Goal: Task Accomplishment & Management: Complete application form

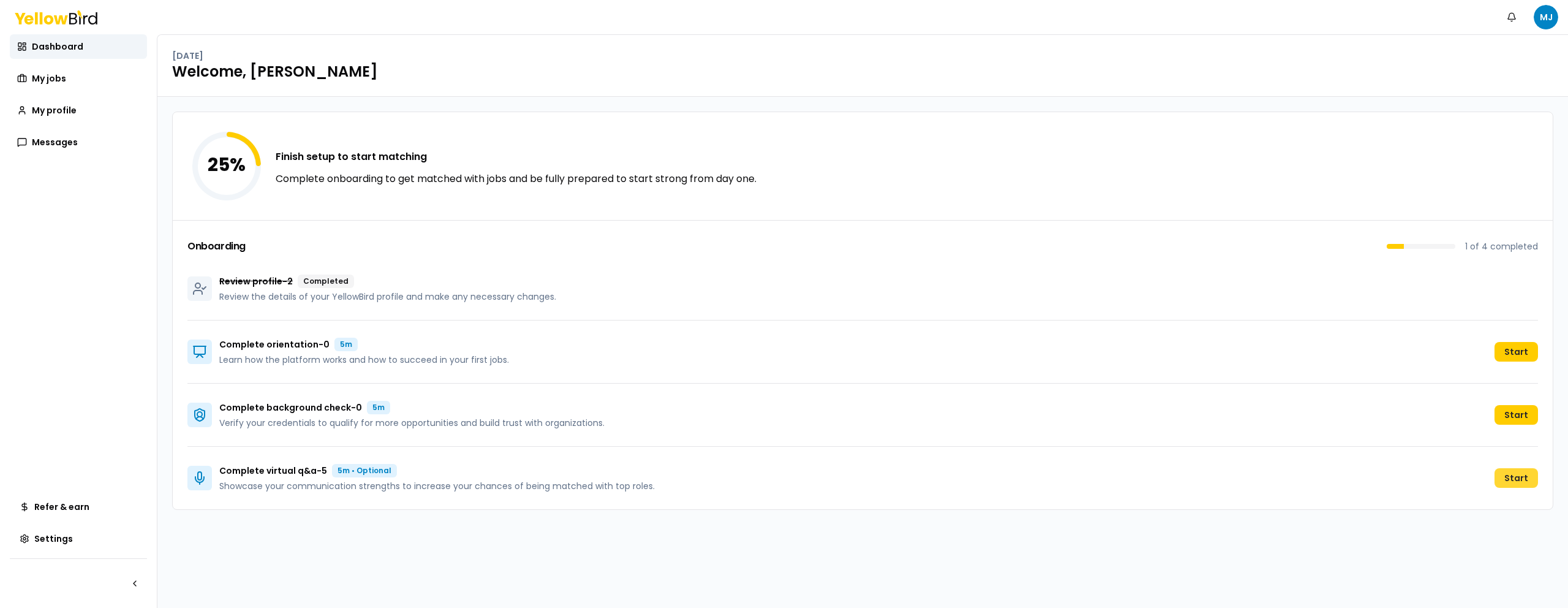
click at [1521, 478] on button "Start" at bounding box center [1516, 478] width 44 height 19
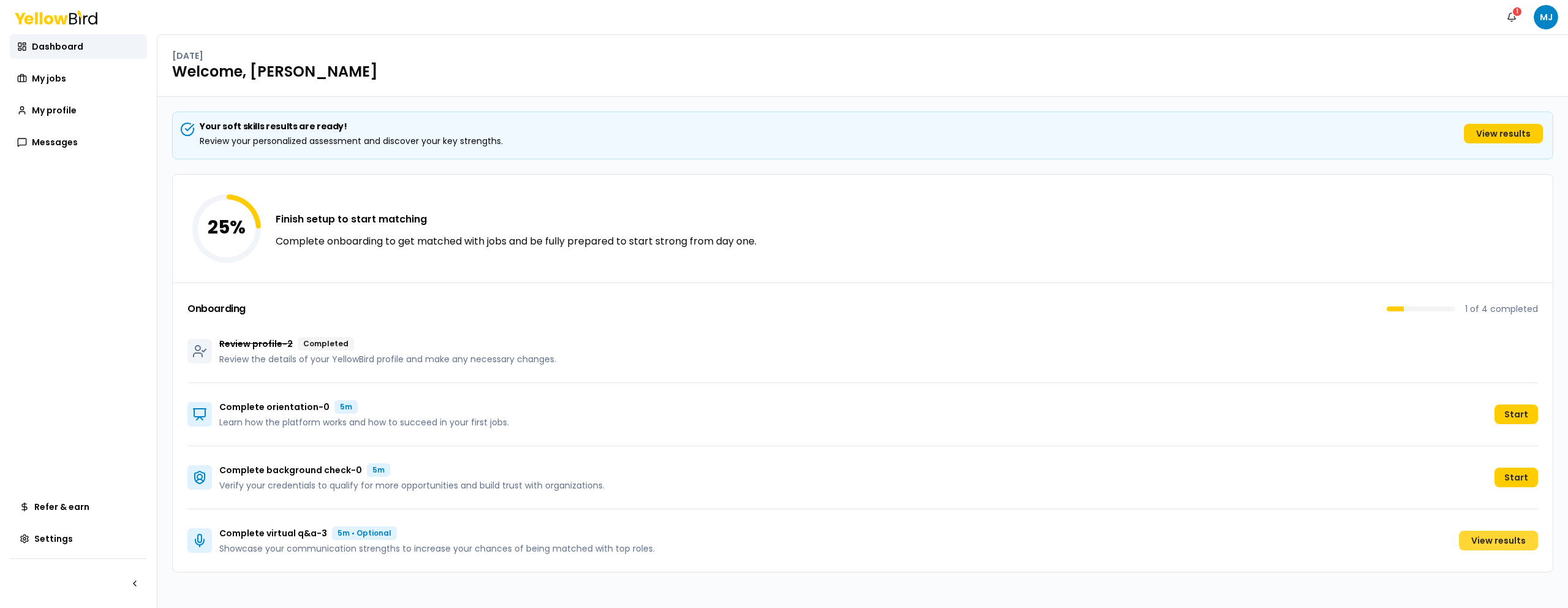
click at [1505, 538] on link "View results" at bounding box center [1498, 541] width 79 height 19
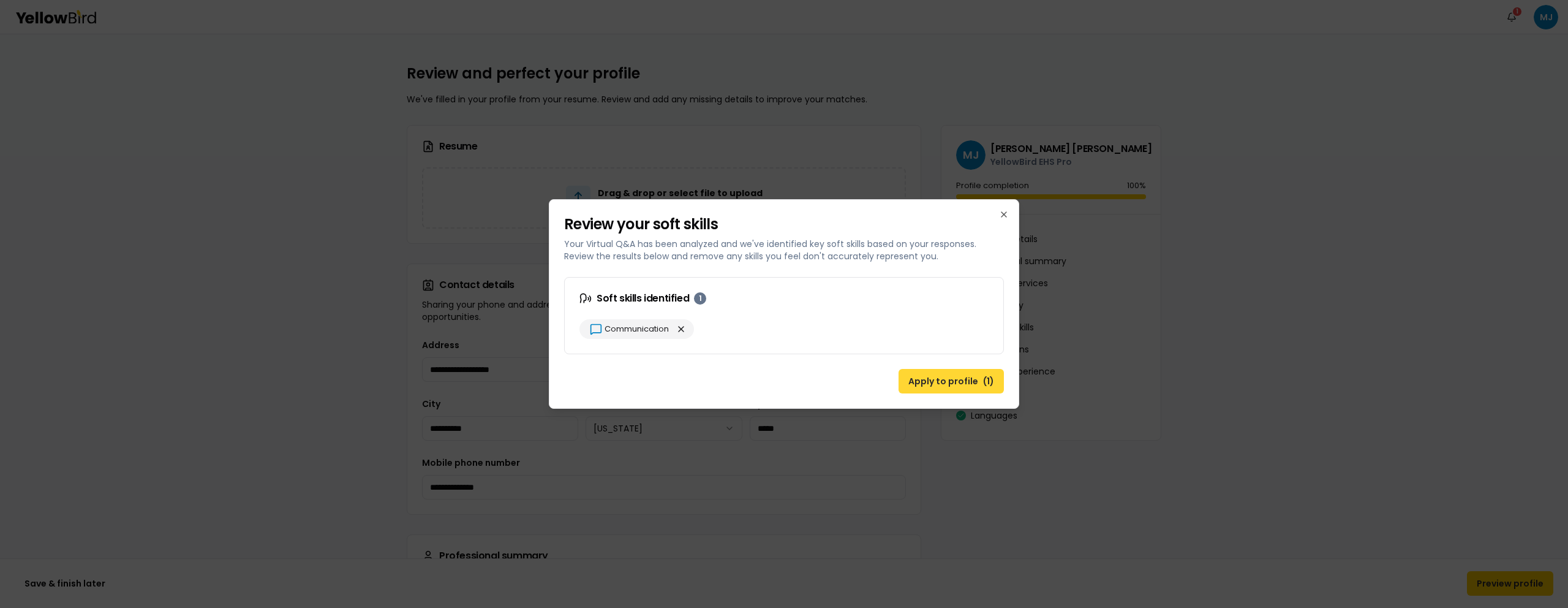
click at [933, 382] on button "Apply to profile ( 1 )" at bounding box center [951, 380] width 105 height 24
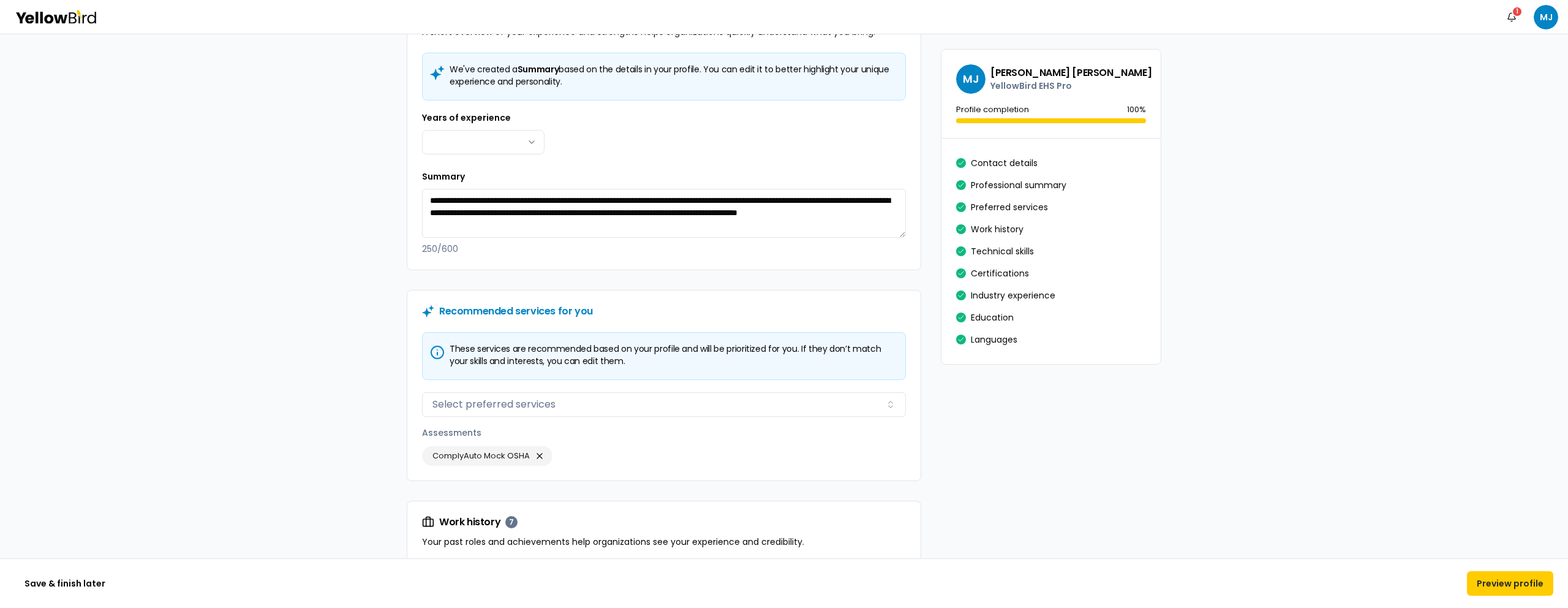
scroll to position [529, 0]
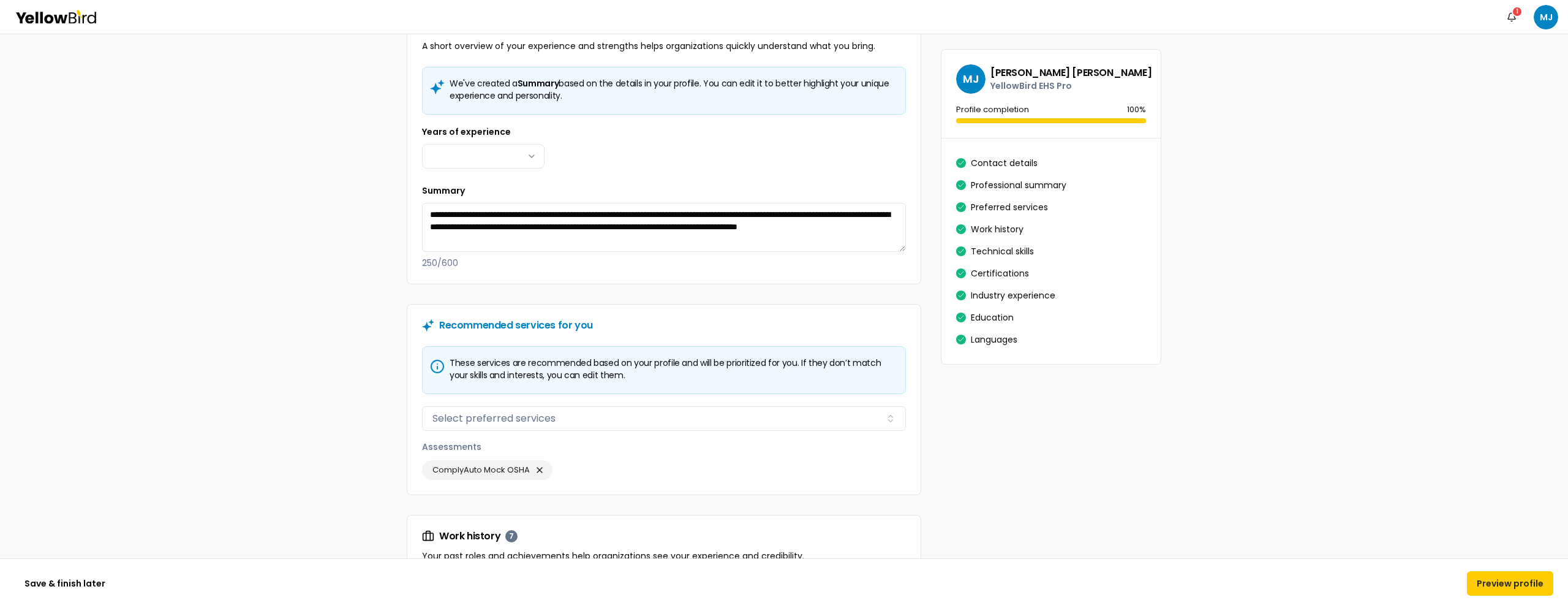
drag, startPoint x: 595, startPoint y: 241, endPoint x: 411, endPoint y: 213, distance: 186.1
click at [411, 213] on div "We've created a Summary based on the details in your profile. You can edit it t…" at bounding box center [664, 175] width 513 height 217
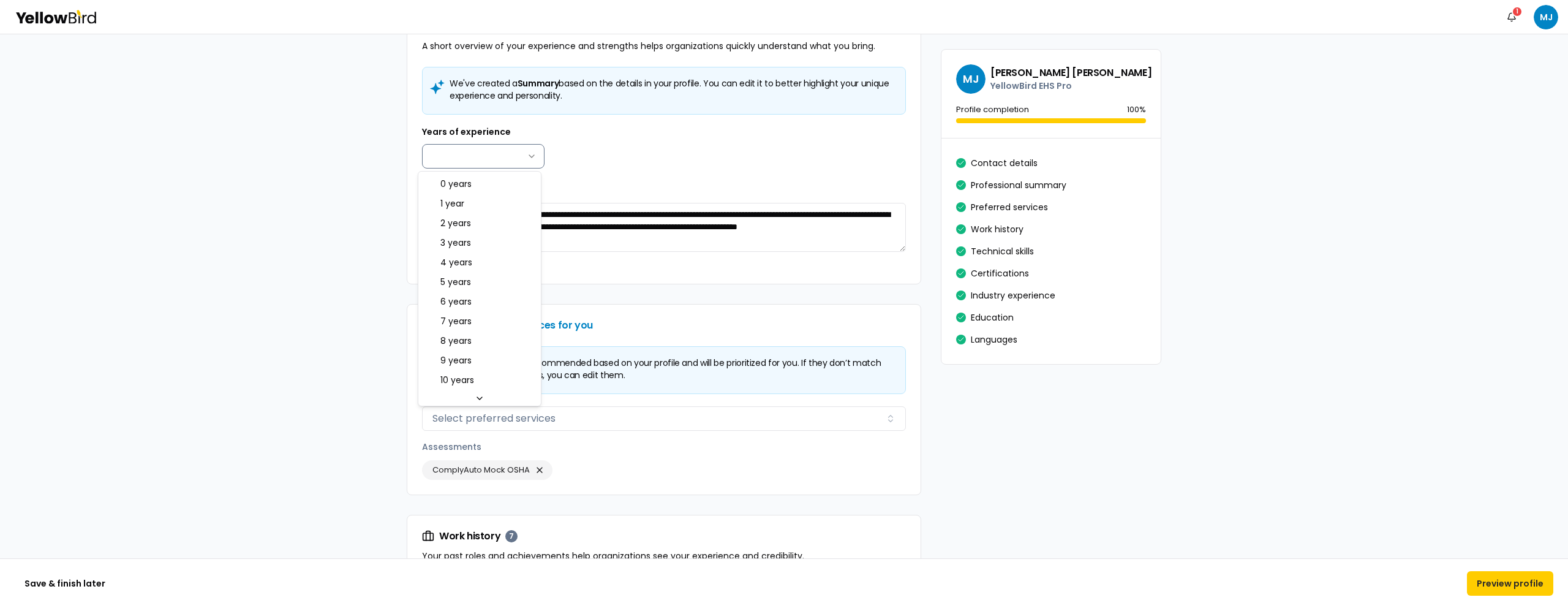
click at [485, 157] on html "**********" at bounding box center [784, 304] width 1568 height 608
select select "****"
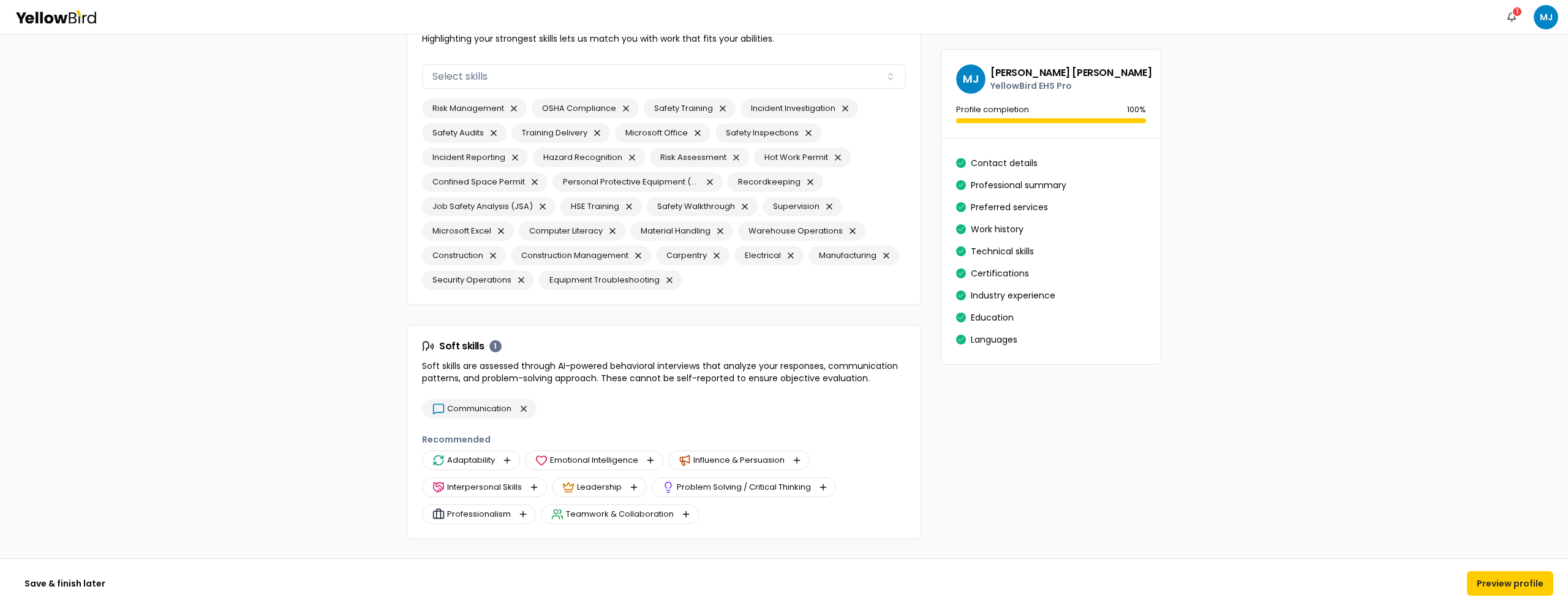
scroll to position [2700, 0]
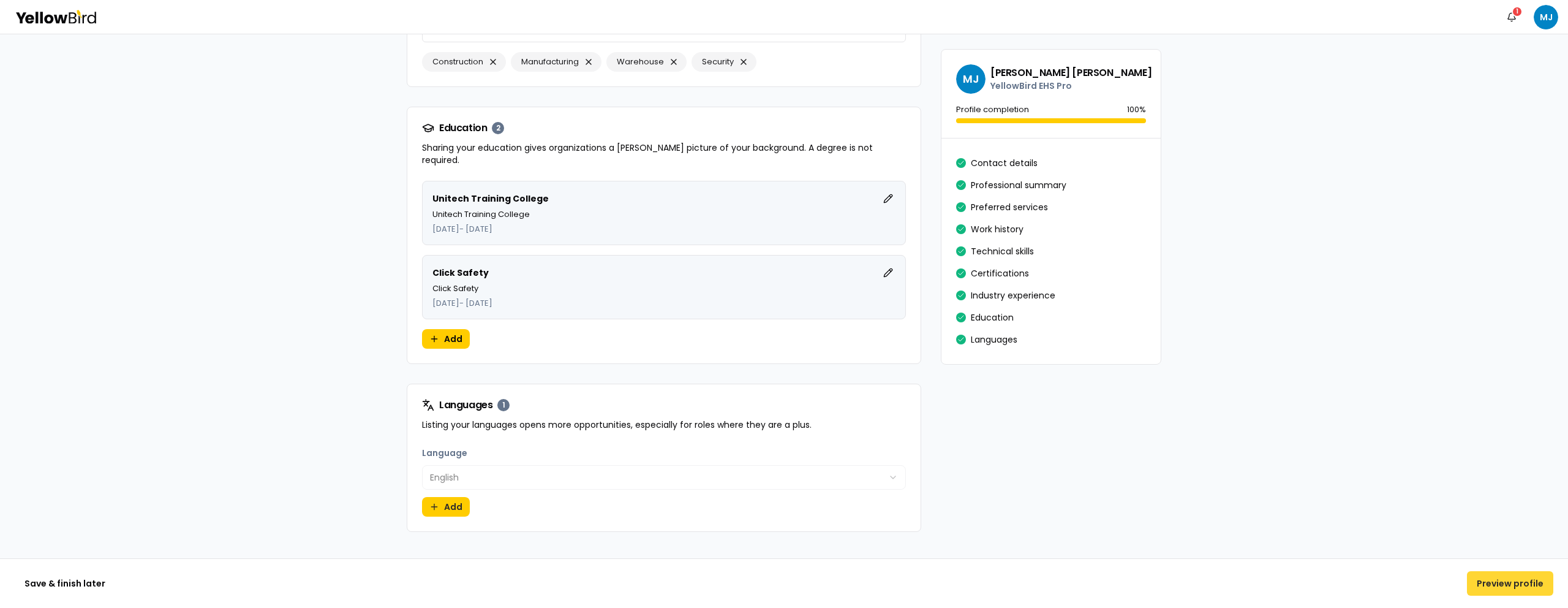
click at [1499, 577] on button "Preview profile" at bounding box center [1510, 583] width 87 height 24
click at [1517, 581] on button "Preview profile" at bounding box center [1510, 583] width 87 height 24
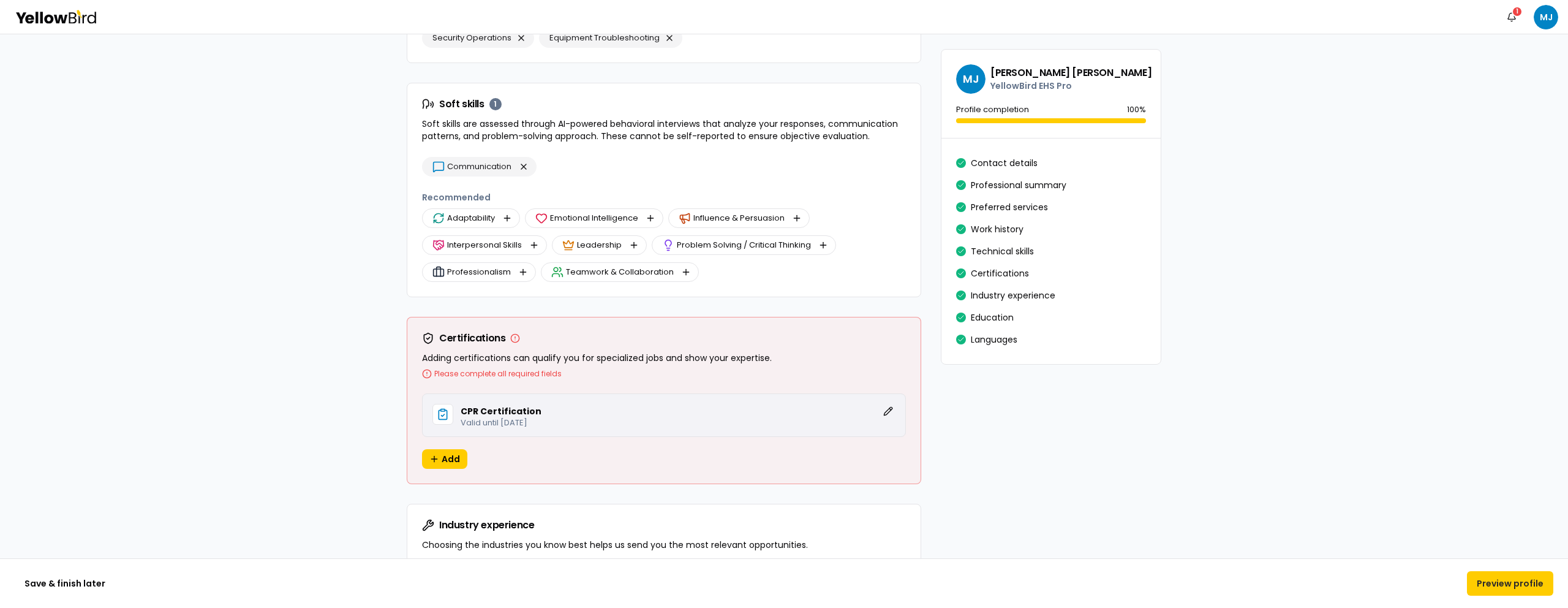
scroll to position [2184, 0]
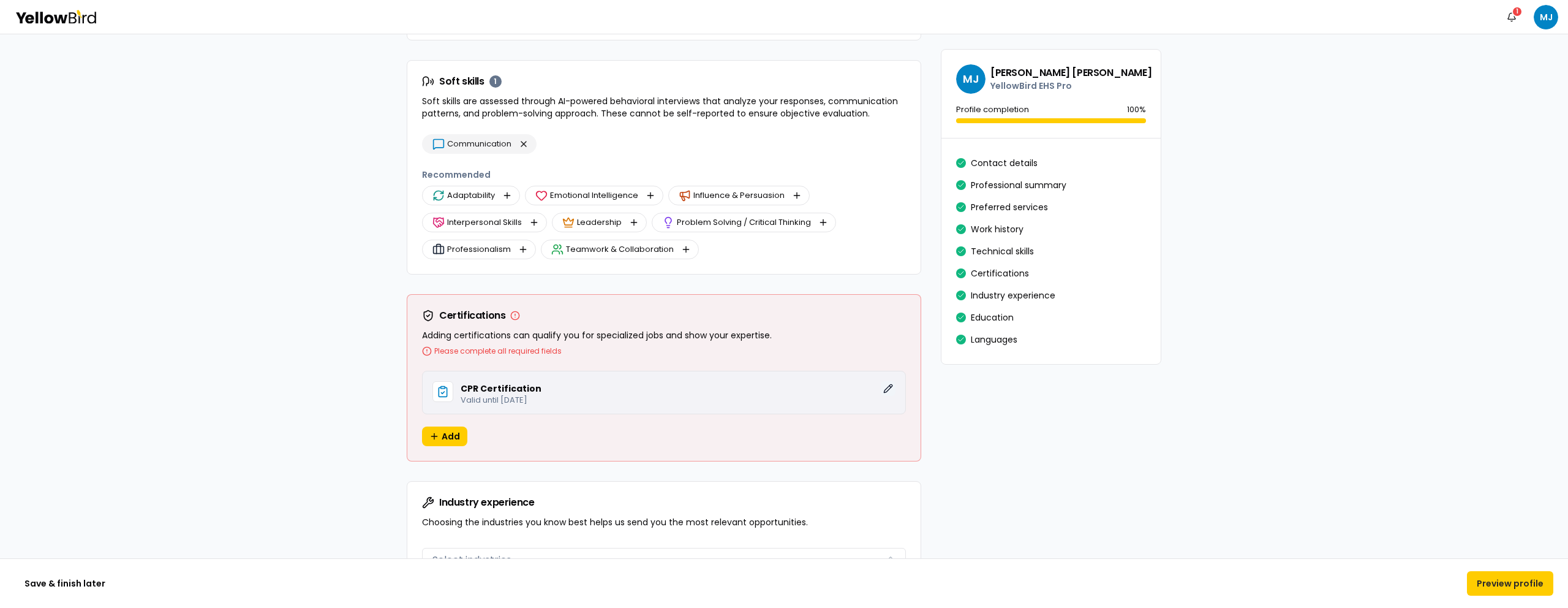
click at [881, 392] on button "Edit" at bounding box center [888, 389] width 15 height 15
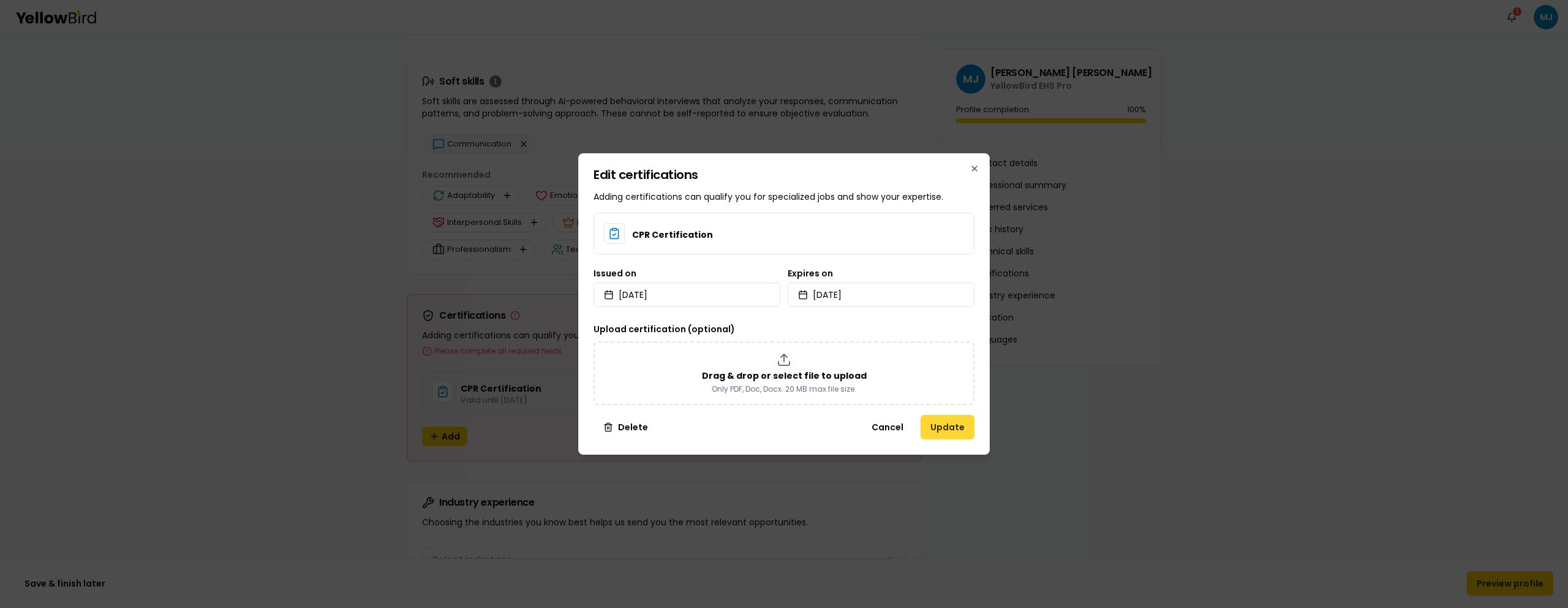
click at [951, 431] on button "Update" at bounding box center [947, 426] width 54 height 24
click at [958, 432] on button "Update" at bounding box center [947, 426] width 54 height 24
click at [968, 425] on button "Update" at bounding box center [947, 426] width 54 height 24
click at [887, 429] on button "Cancel" at bounding box center [887, 426] width 51 height 24
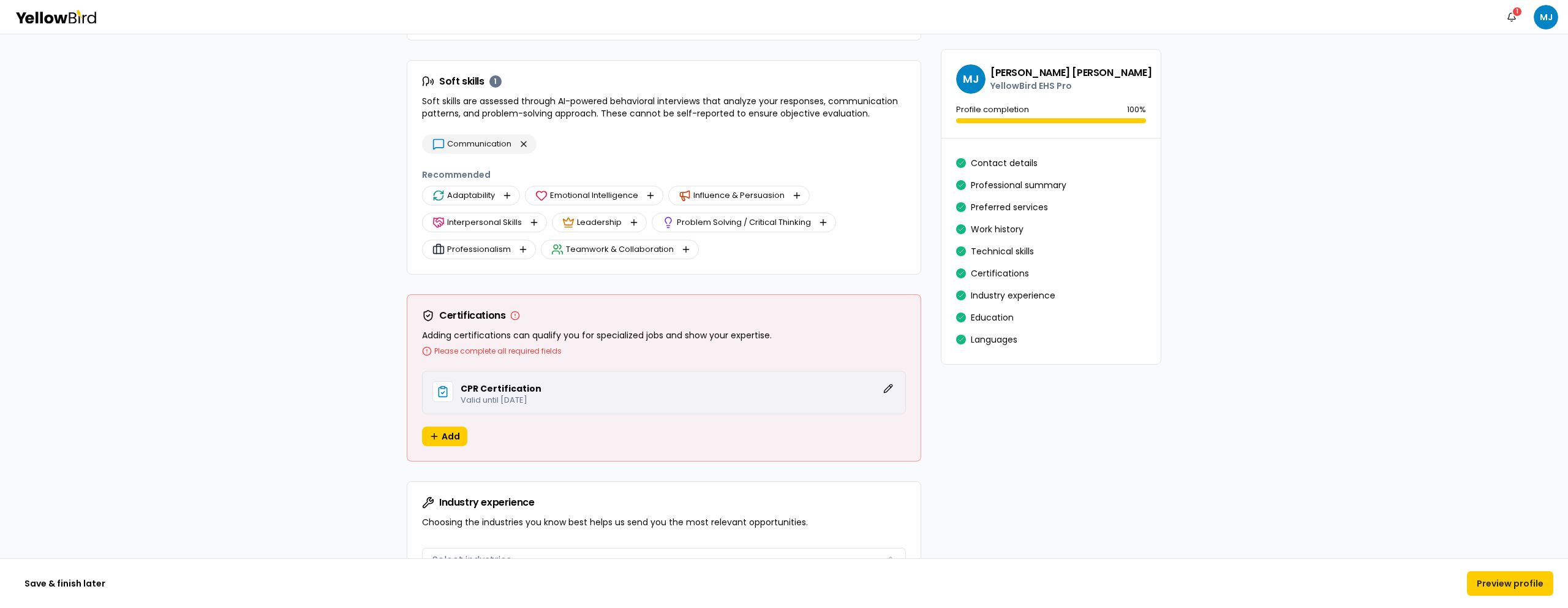
click at [773, 396] on p "Valid until October 16, 2025" at bounding box center [678, 400] width 435 height 8
click at [887, 388] on button "Edit" at bounding box center [888, 389] width 15 height 15
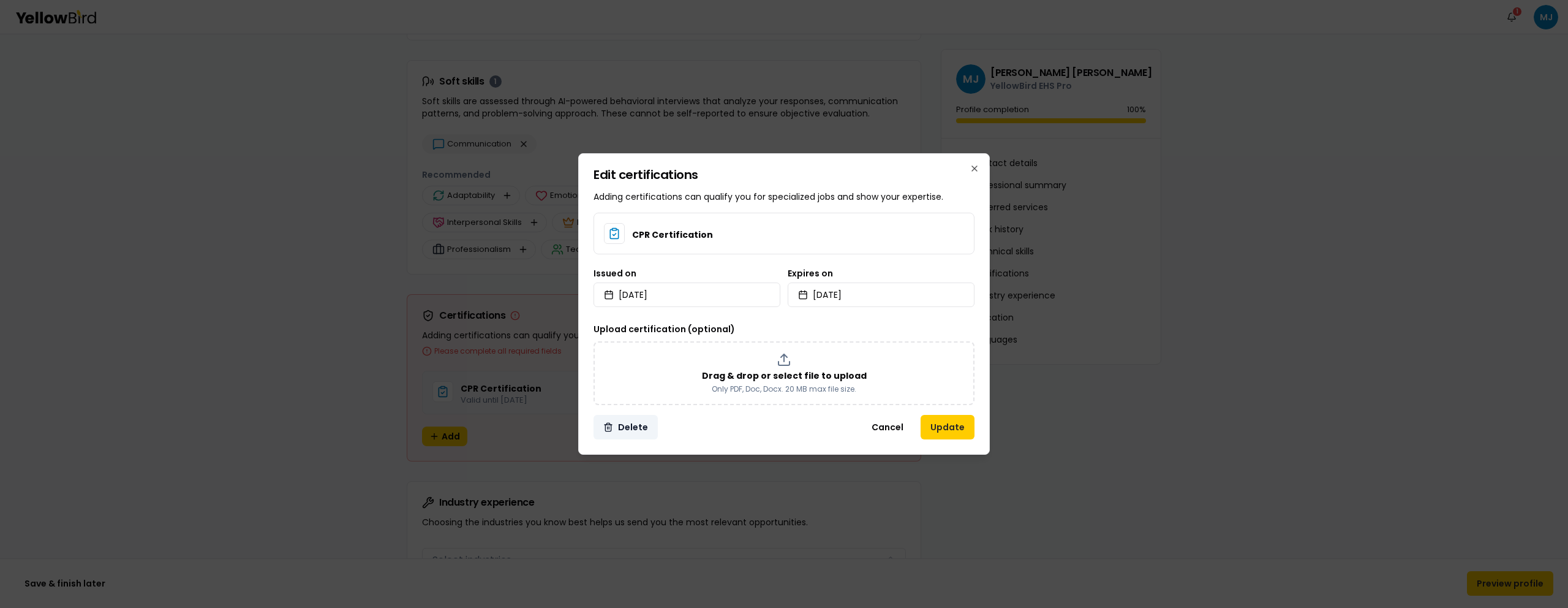
click at [626, 429] on button "Delete" at bounding box center [626, 426] width 64 height 24
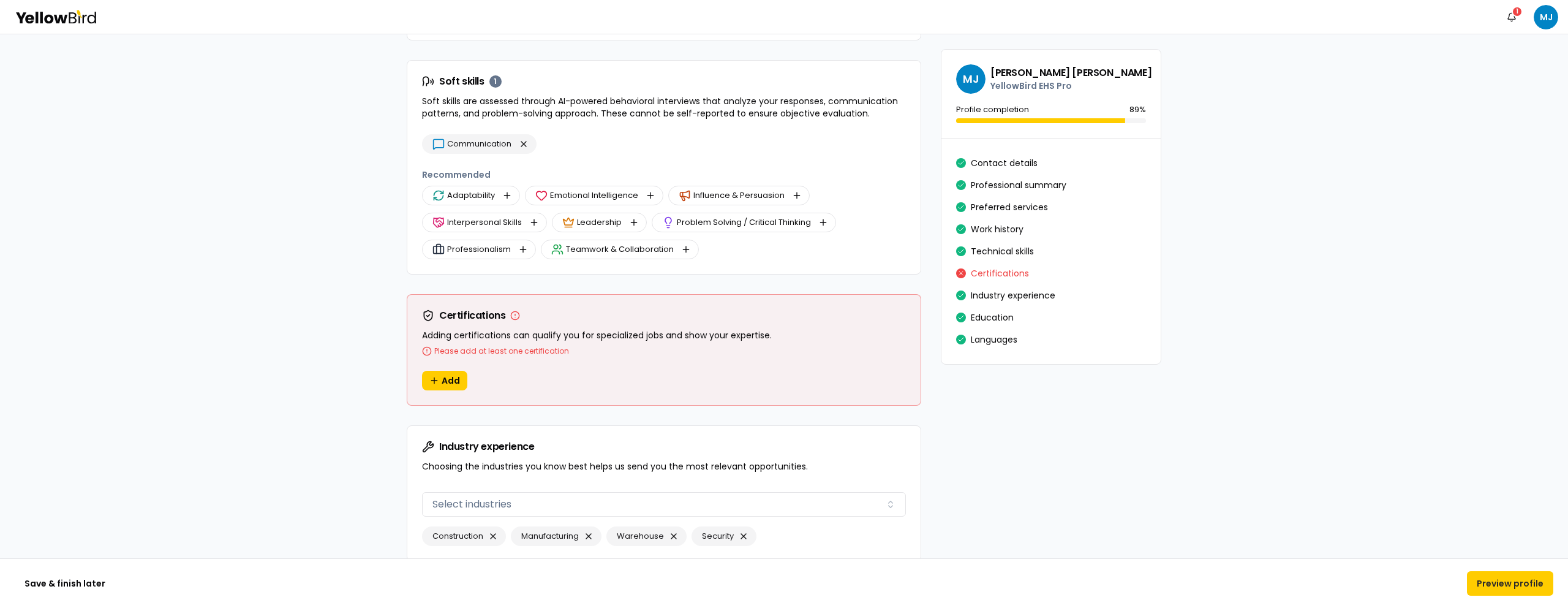
click at [449, 380] on span "Add" at bounding box center [451, 380] width 19 height 13
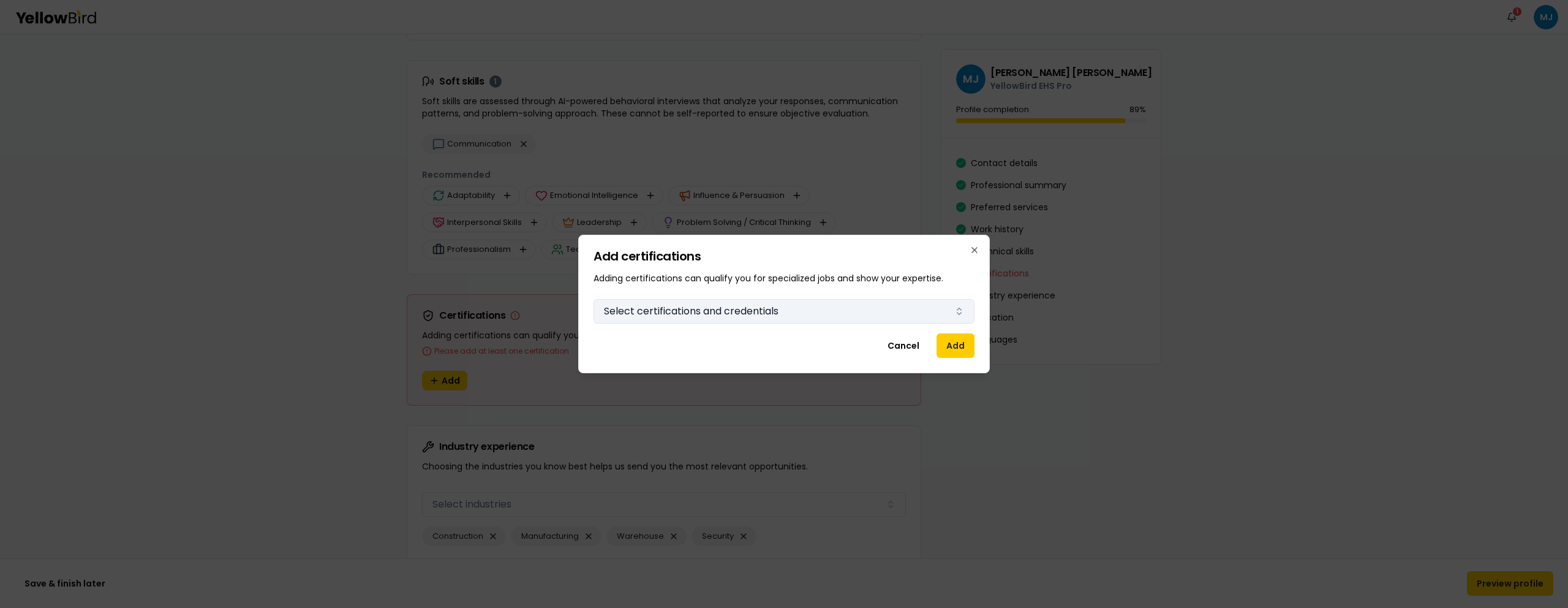
click at [657, 306] on button "Select certifications and credentials" at bounding box center [784, 311] width 381 height 24
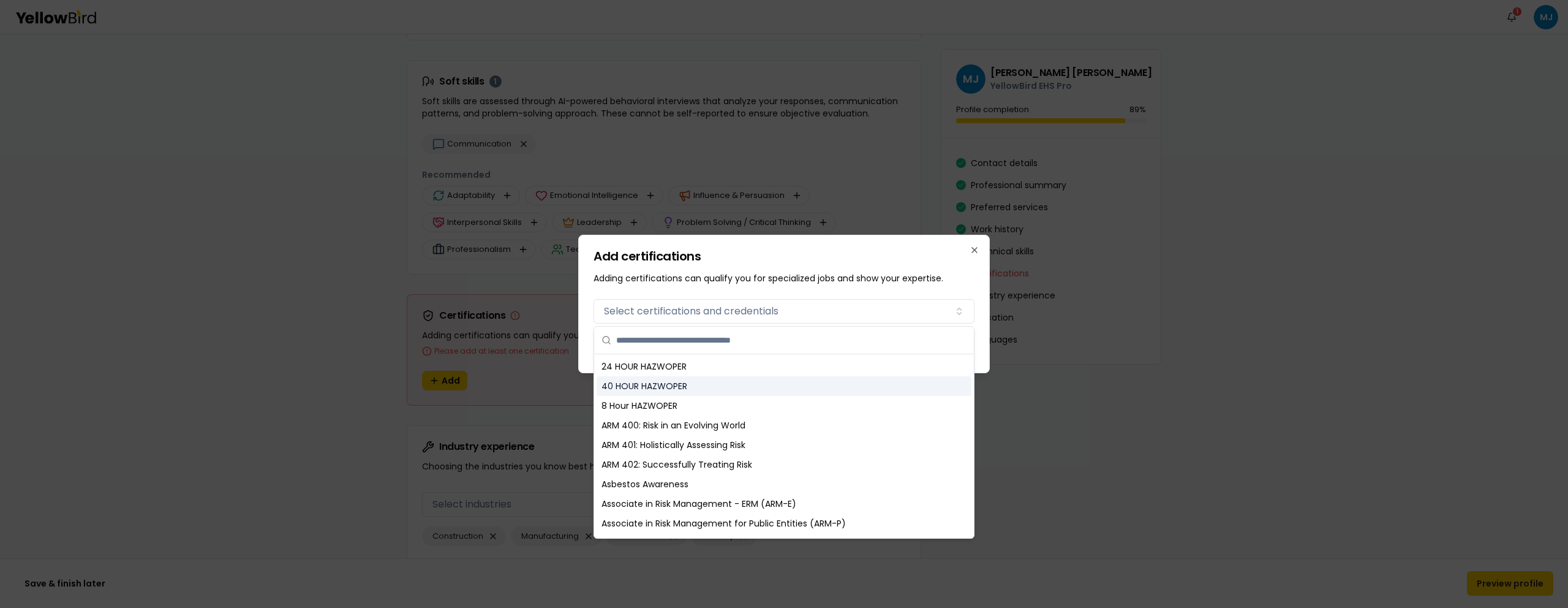
click at [661, 388] on div "40 HOUR HAZWOPER" at bounding box center [784, 386] width 375 height 19
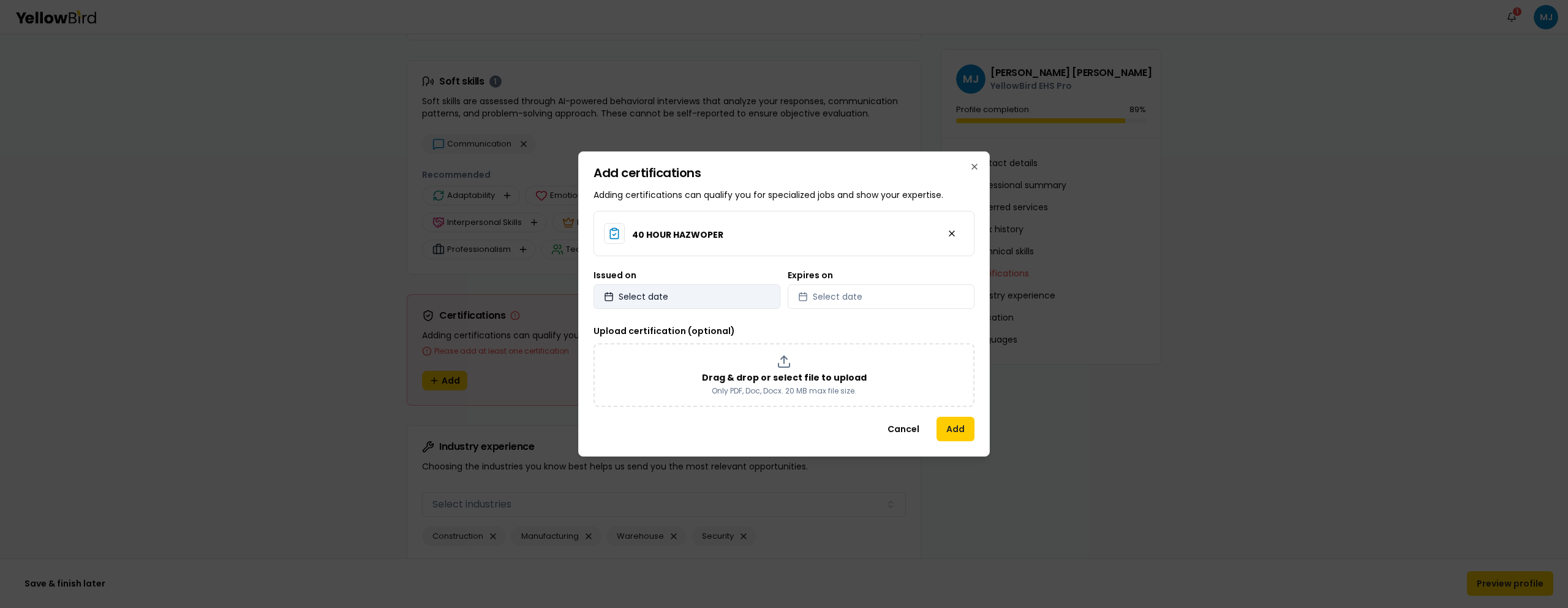
click at [668, 298] on button "Select date" at bounding box center [687, 296] width 187 height 24
select select "*"
select select "****"
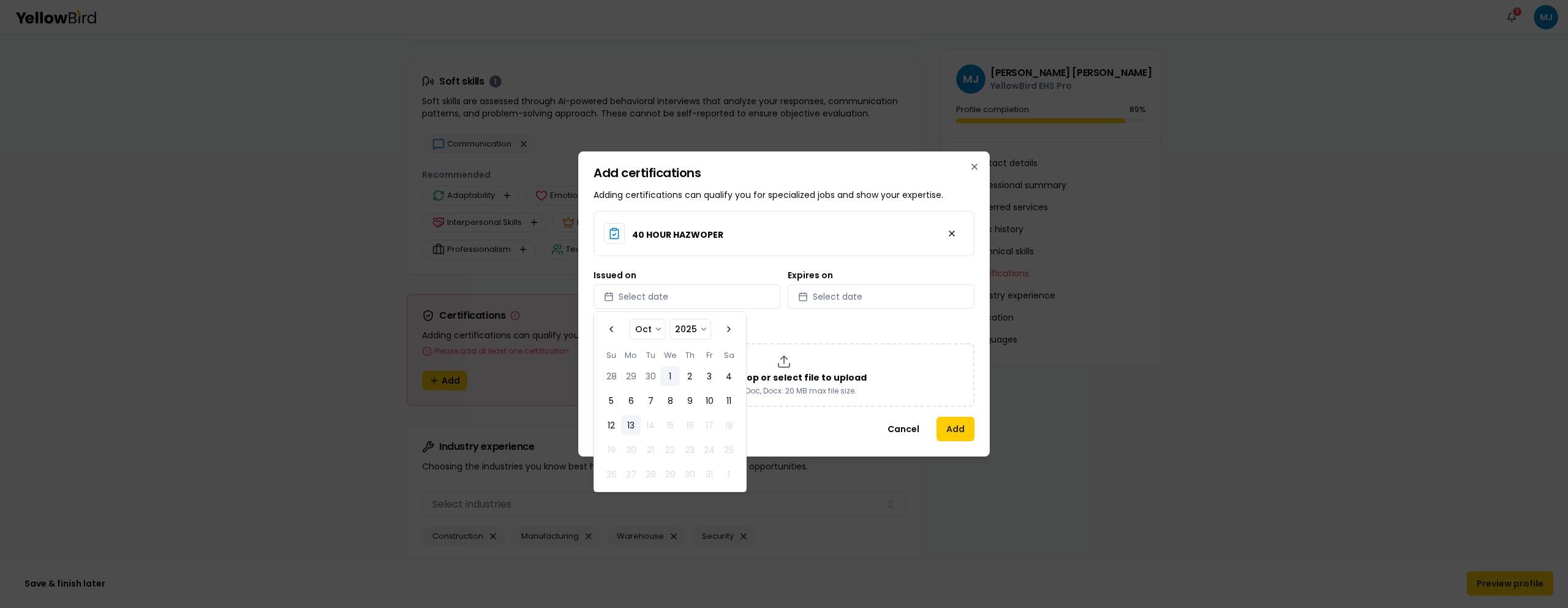
click at [673, 371] on button "1" at bounding box center [670, 376] width 19 height 19
select select "*"
select select "****"
click at [866, 303] on button "Select date" at bounding box center [881, 296] width 187 height 24
select select "*"
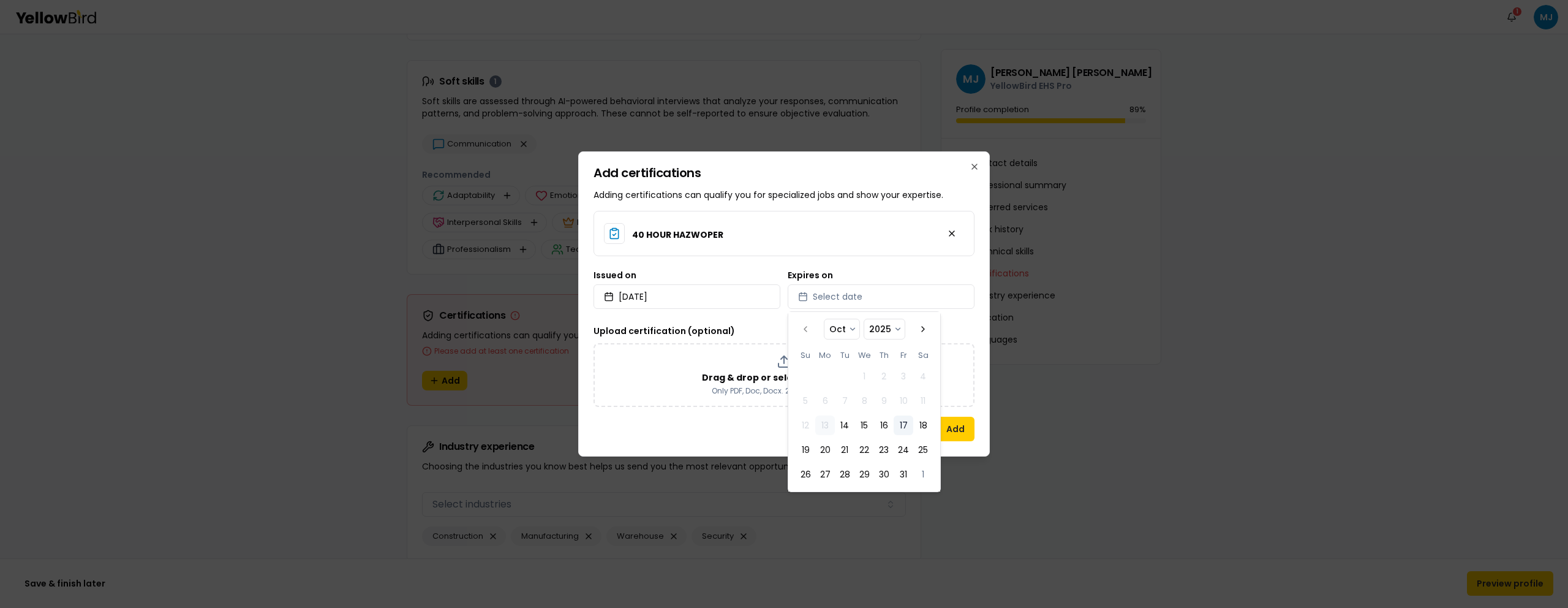
click at [901, 426] on button "17" at bounding box center [904, 425] width 19 height 19
select select "*"
click at [958, 432] on button "Add" at bounding box center [955, 429] width 38 height 24
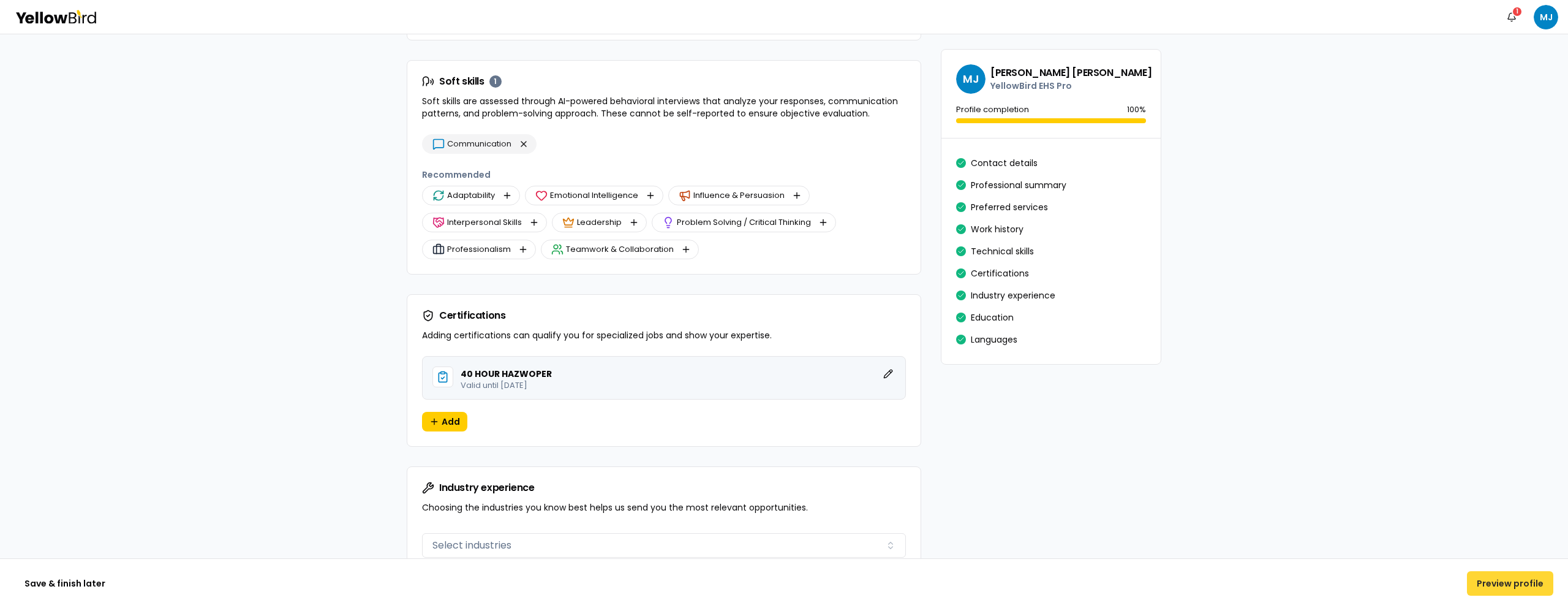
click at [1526, 588] on button "Preview profile" at bounding box center [1510, 583] width 87 height 24
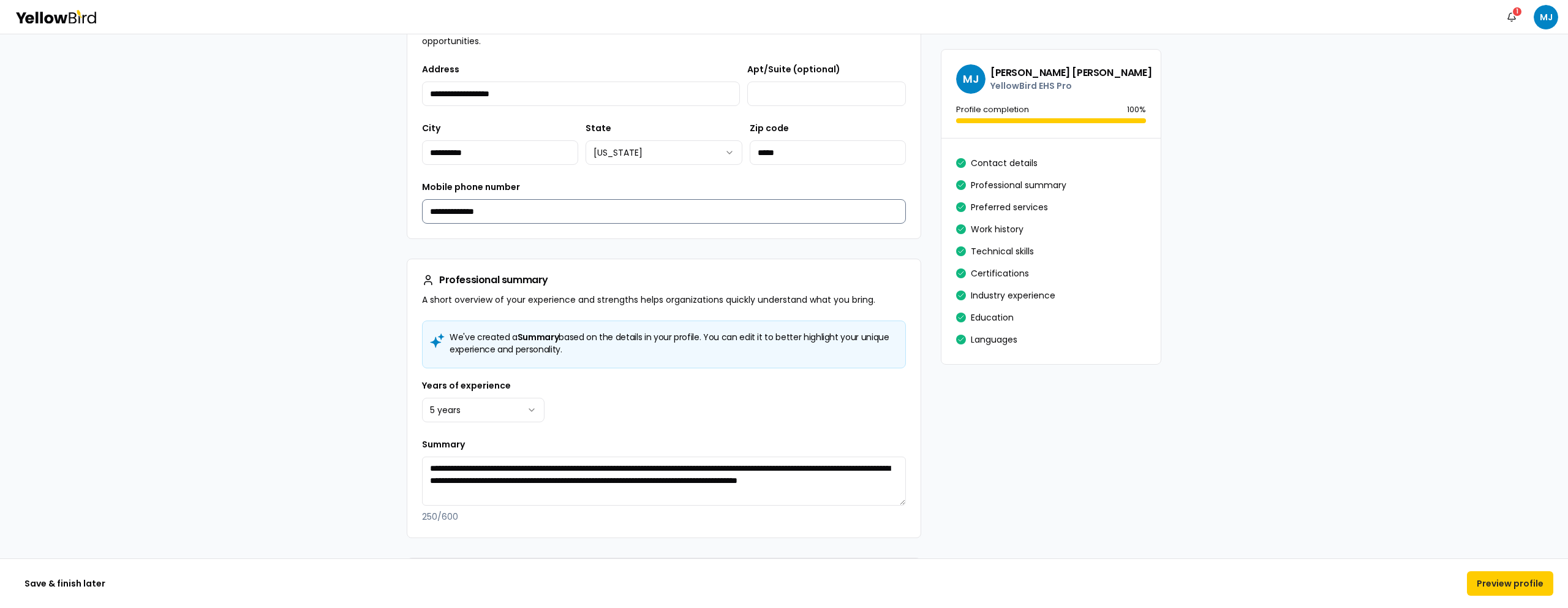
scroll to position [785, 0]
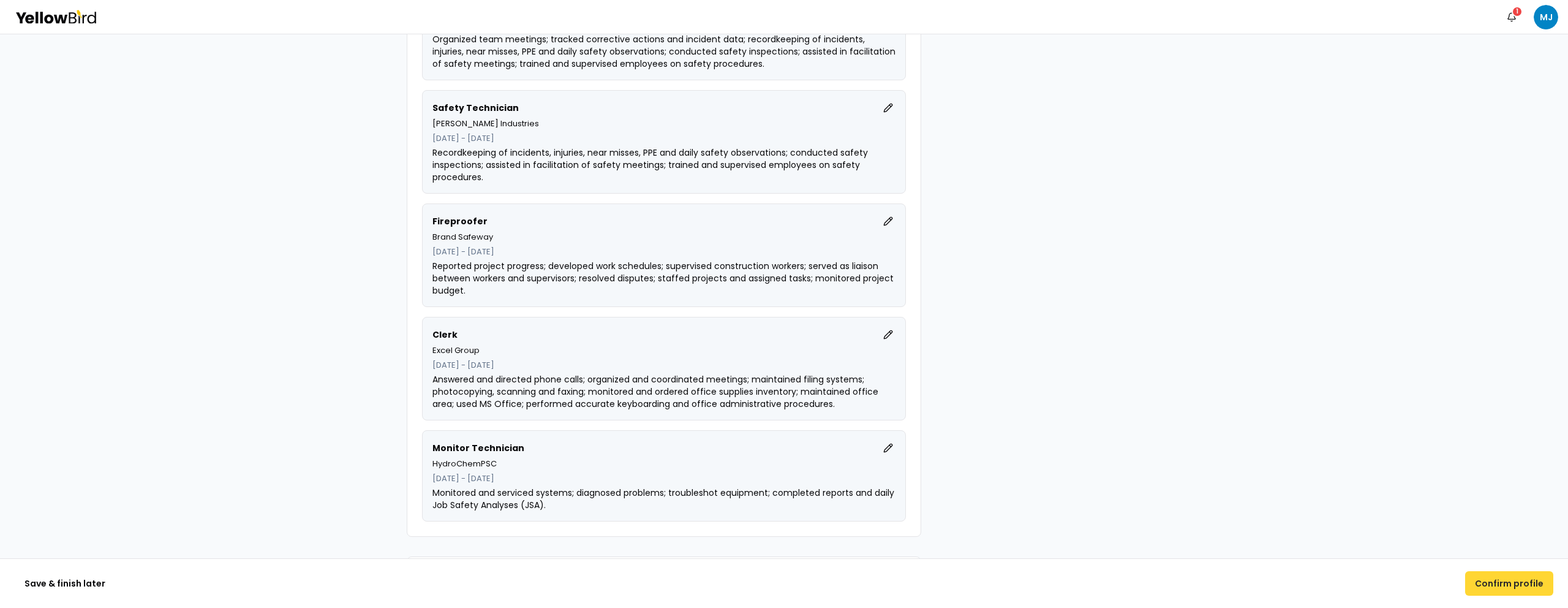
click at [1509, 586] on button "Confirm profile" at bounding box center [1509, 583] width 88 height 24
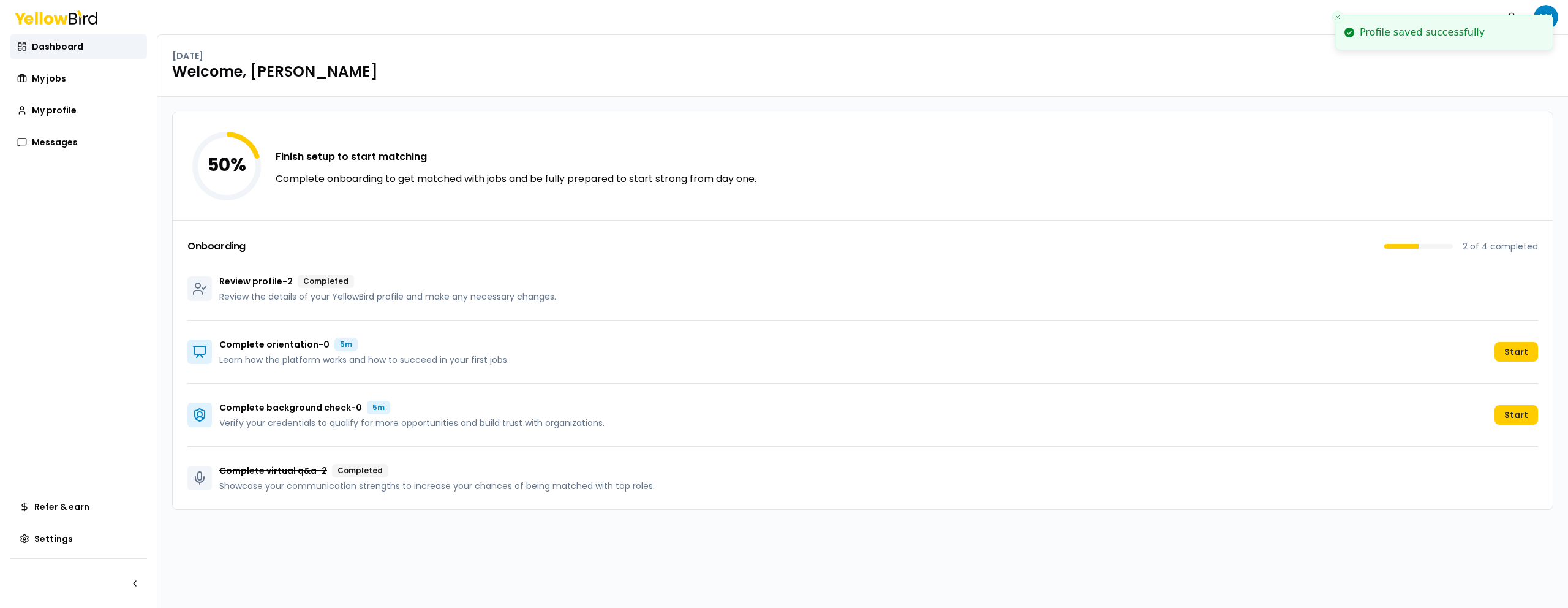
click at [1341, 18] on icon "Close toast" at bounding box center [1338, 17] width 7 height 7
click at [64, 115] on span "My profile" at bounding box center [54, 110] width 44 height 13
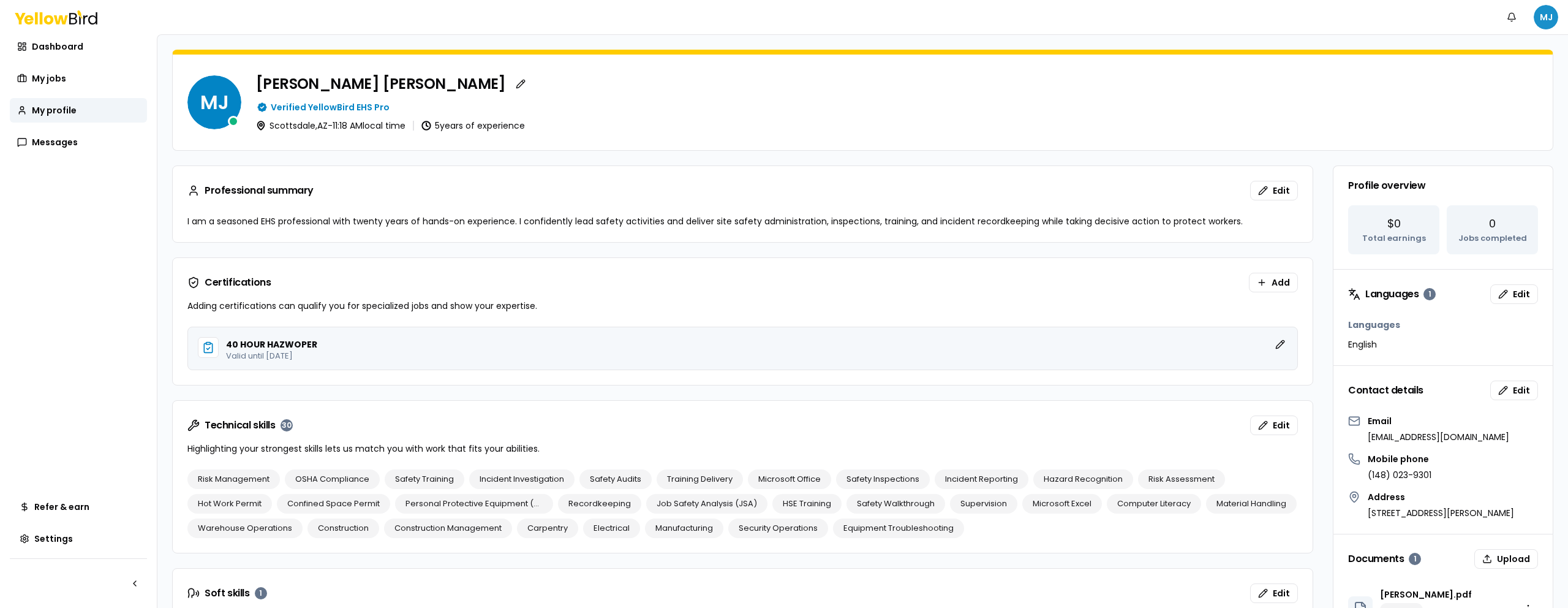
click at [1552, 17] on html "Notifications MJ Dashboard My jobs My profile My profile My profile Messages Re…" at bounding box center [784, 304] width 1568 height 608
click at [1449, 156] on span "Log out" at bounding box center [1440, 159] width 32 height 13
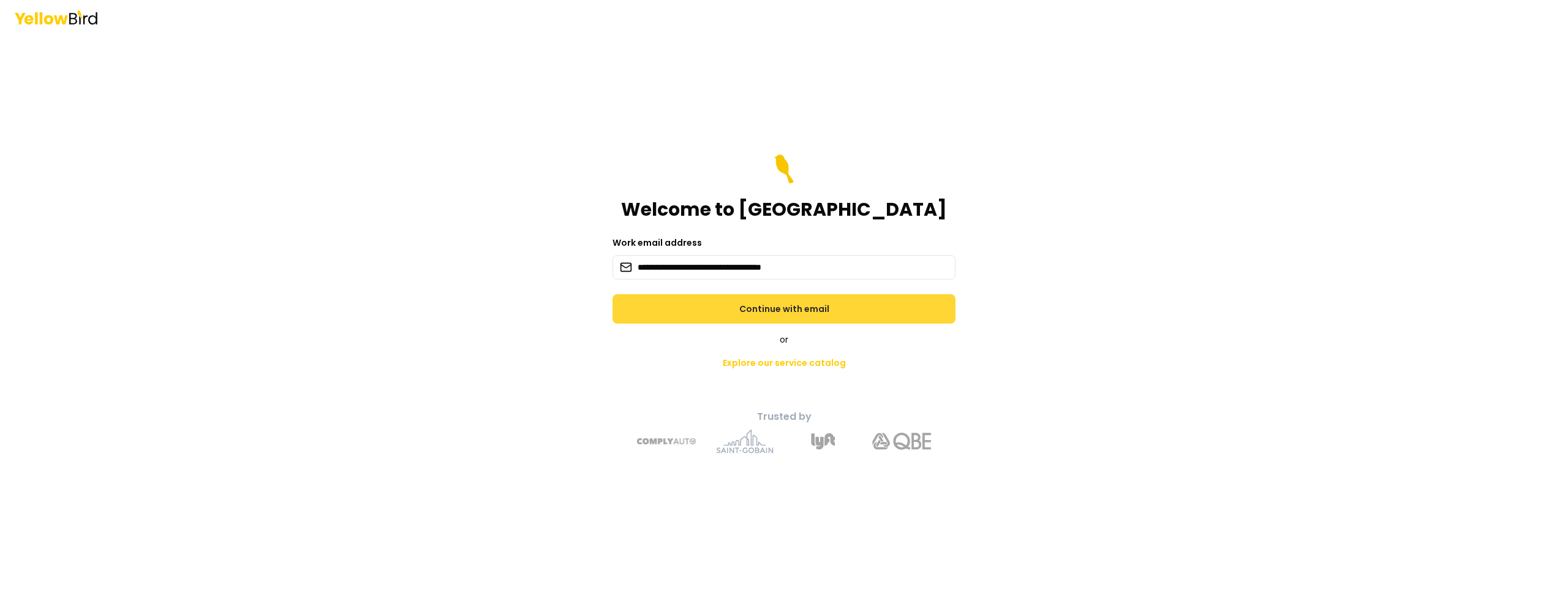
type input "**********"
click at [844, 314] on button "Continue with email" at bounding box center [784, 309] width 343 height 30
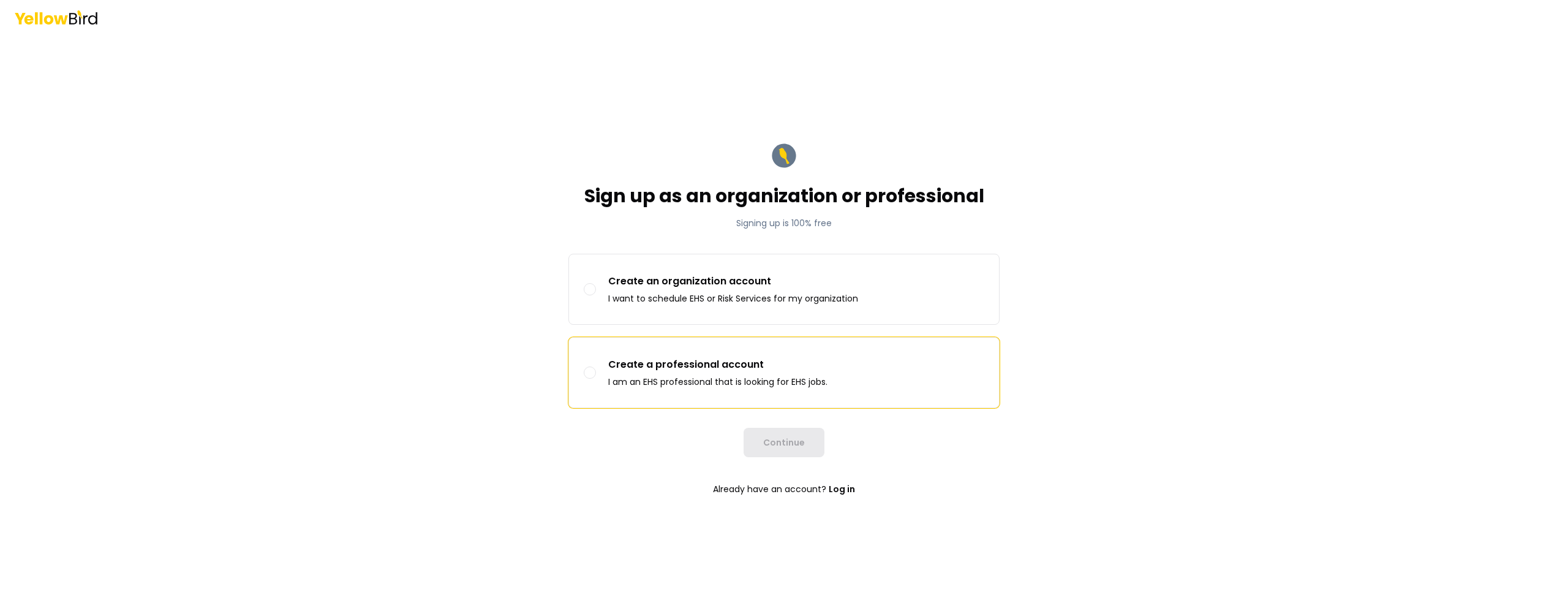
click at [687, 360] on p "Create a professional account" at bounding box center [718, 365] width 219 height 15
click at [596, 366] on button "Create a professional account I am an EHS professional that is looking for EHS …" at bounding box center [589, 372] width 13 height 13
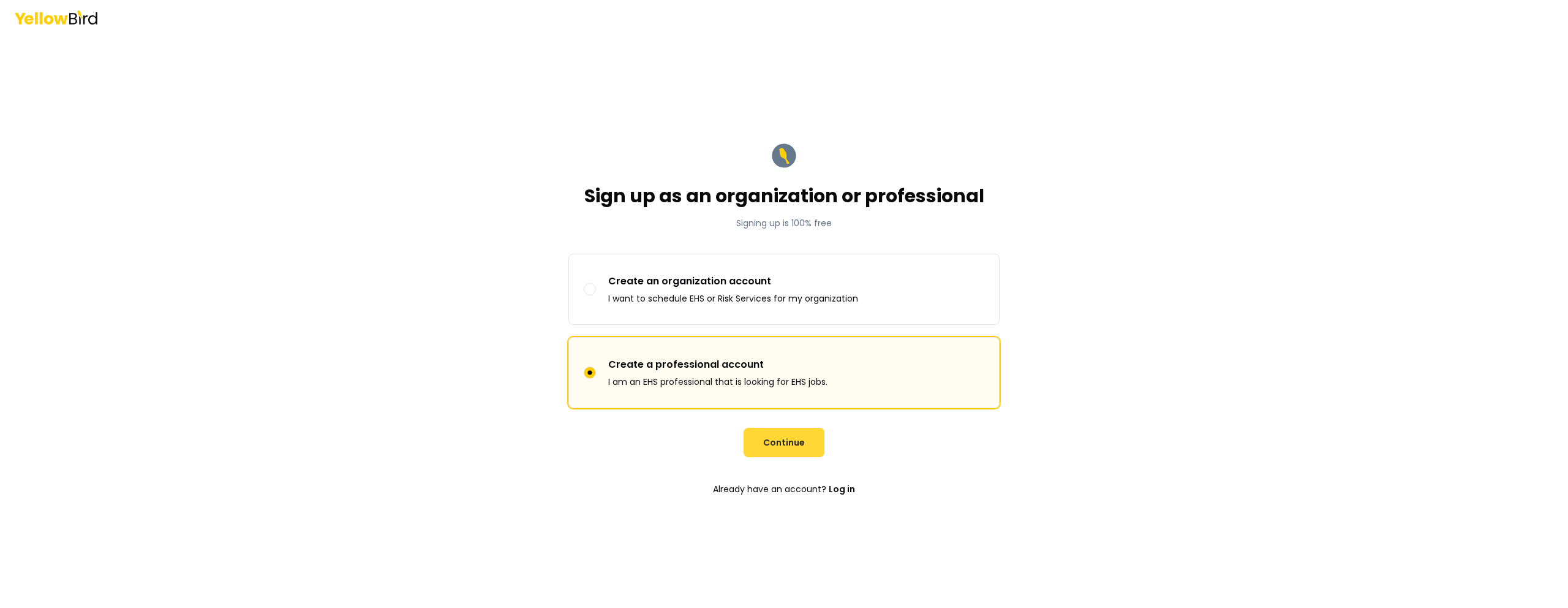
click at [790, 440] on button "Continue" at bounding box center [784, 443] width 81 height 30
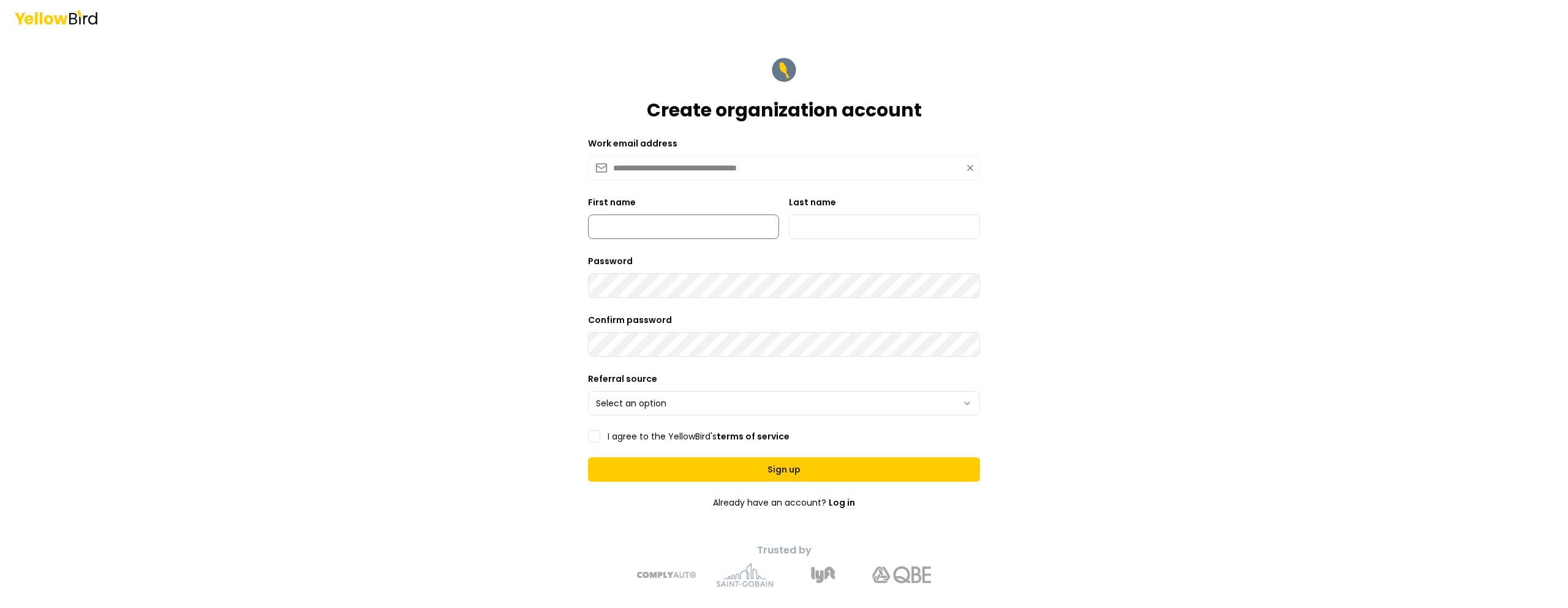
click at [693, 227] on input "First name" at bounding box center [684, 226] width 191 height 24
type input "*****"
type input "******"
click at [480, 238] on div "**********" at bounding box center [784, 304] width 1568 height 608
click at [613, 401] on html "**********" at bounding box center [784, 304] width 1568 height 608
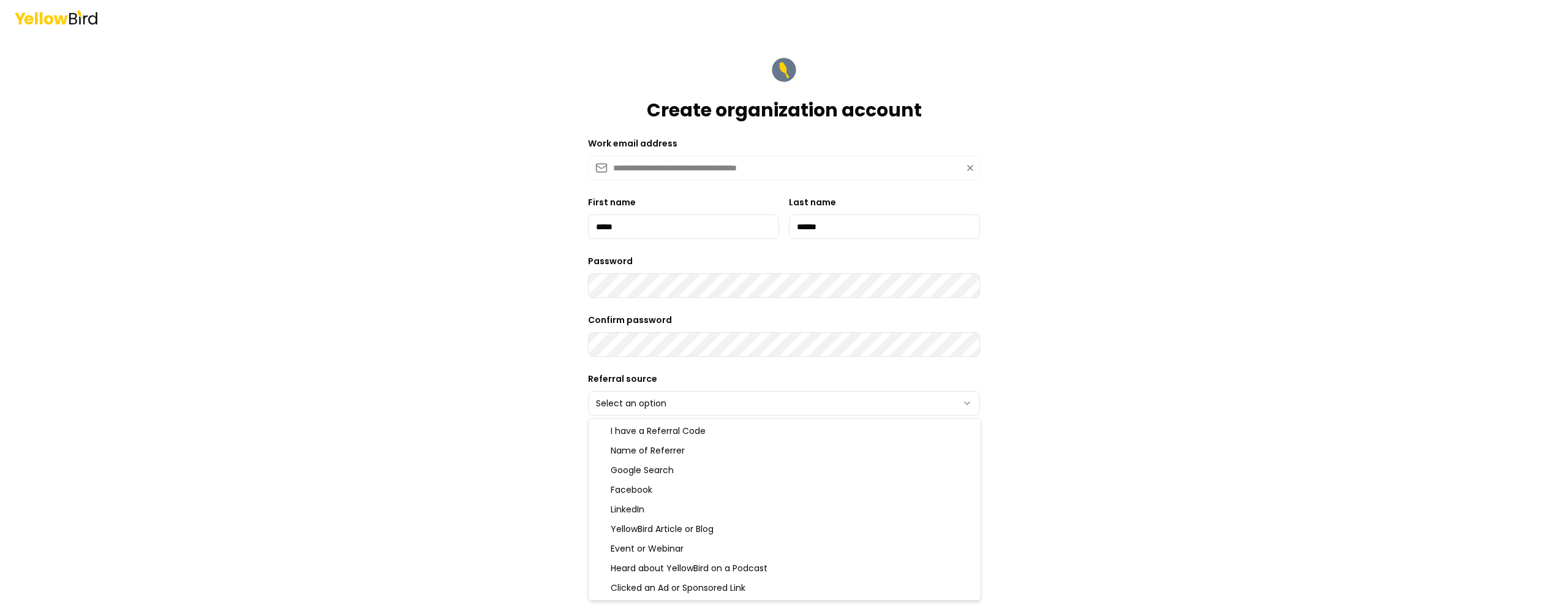
select select "******"
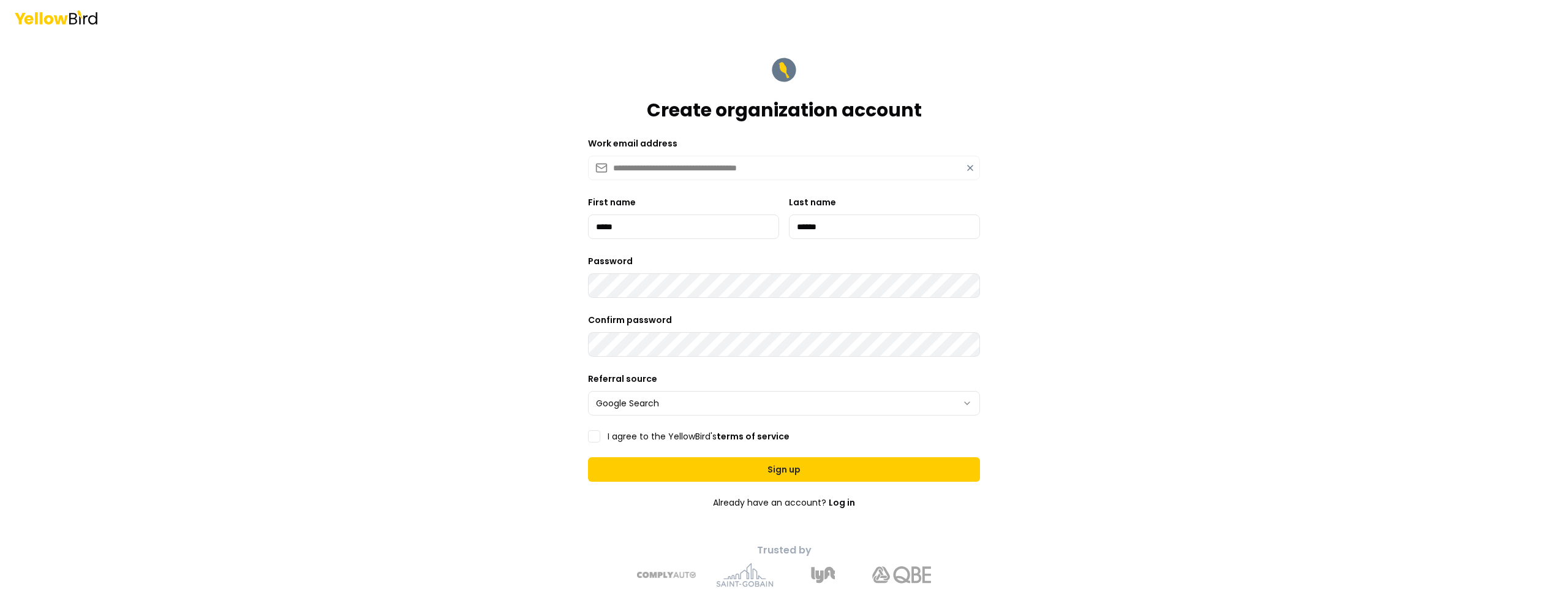
click at [598, 433] on button "I agree to the YellowBird's terms of service" at bounding box center [594, 436] width 13 height 13
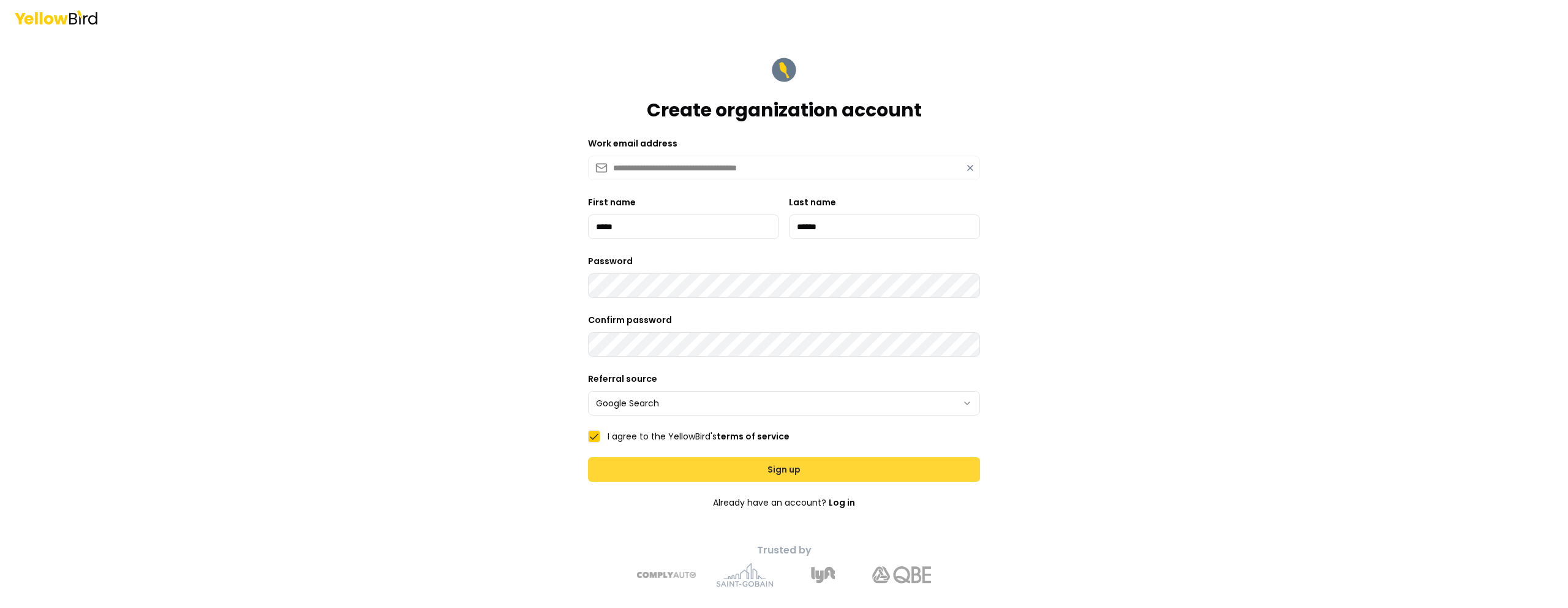
click at [778, 474] on button "Sign up" at bounding box center [784, 469] width 392 height 24
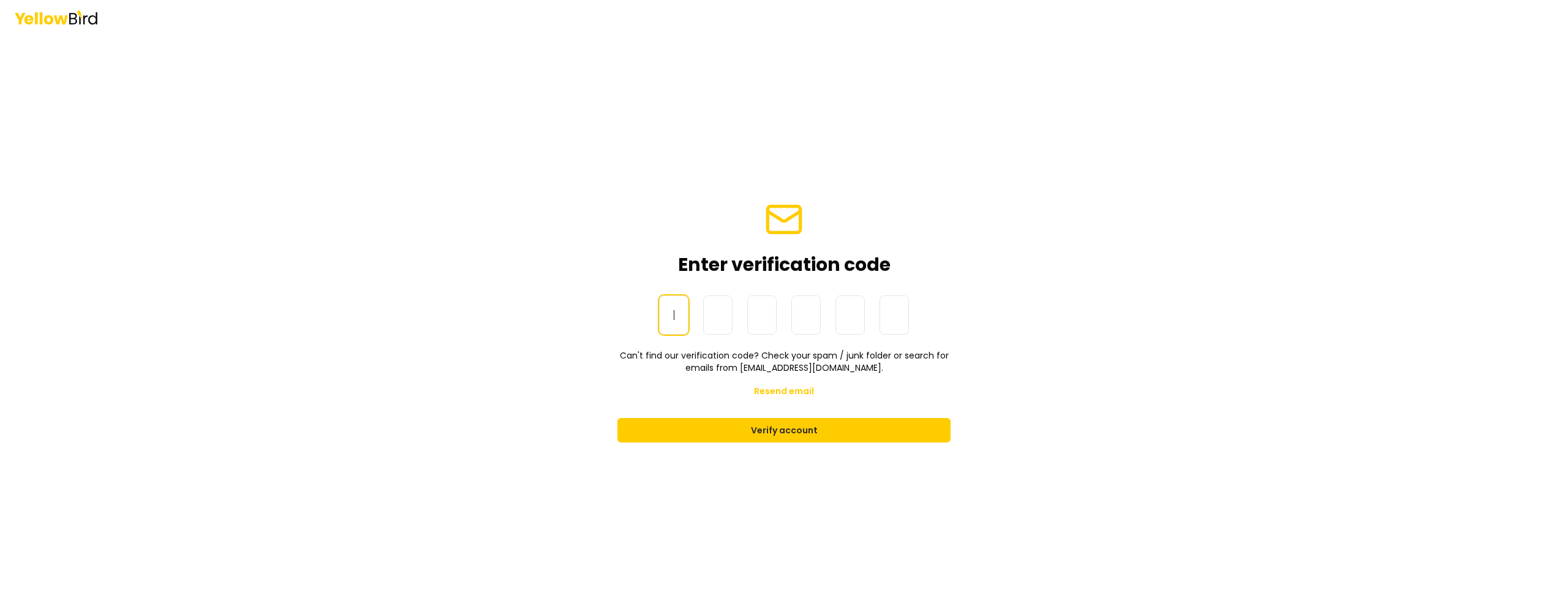
paste input "******"
type input "******"
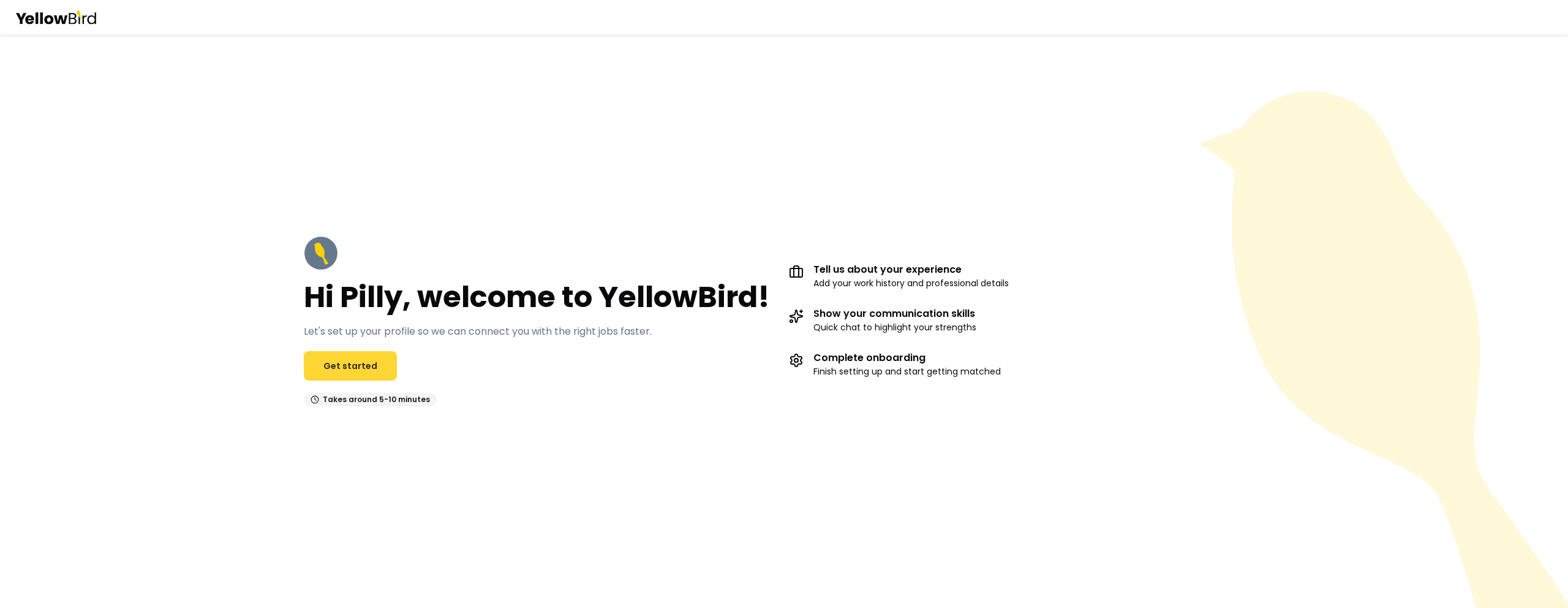
click at [365, 369] on link "Get started" at bounding box center [351, 366] width 93 height 30
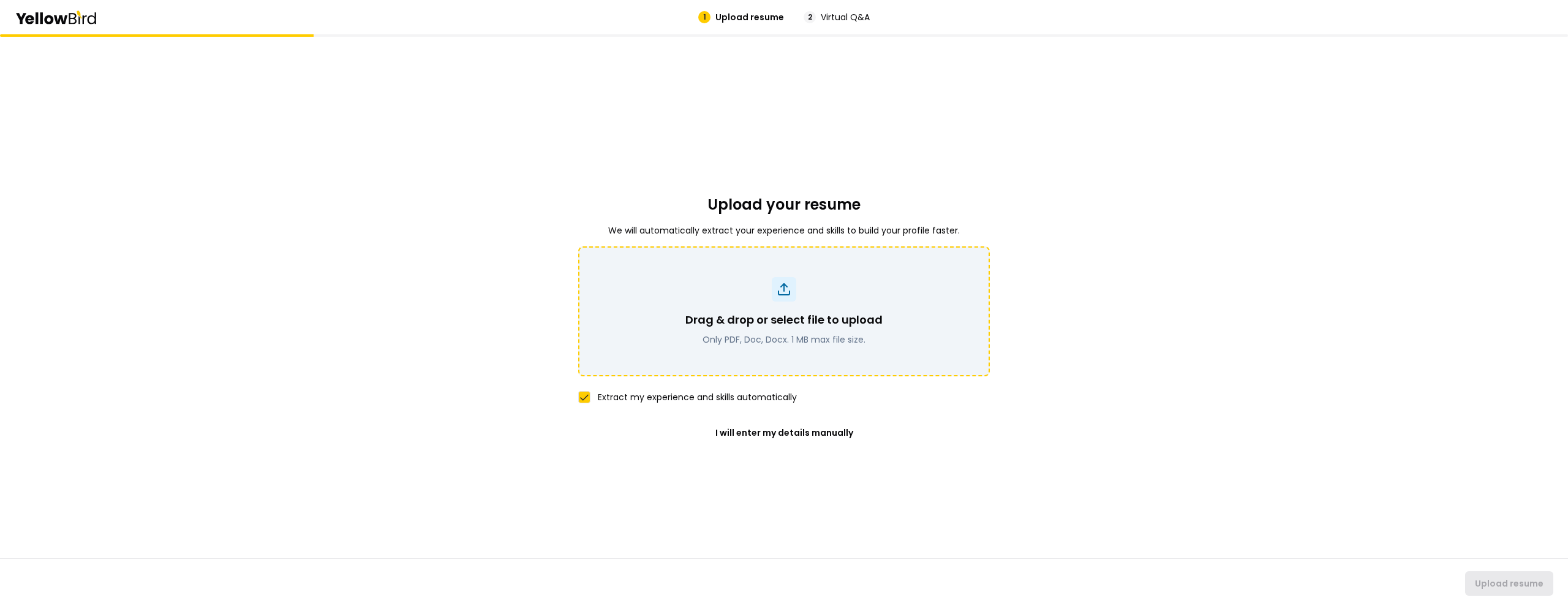
click at [781, 288] on icon at bounding box center [784, 289] width 15 height 15
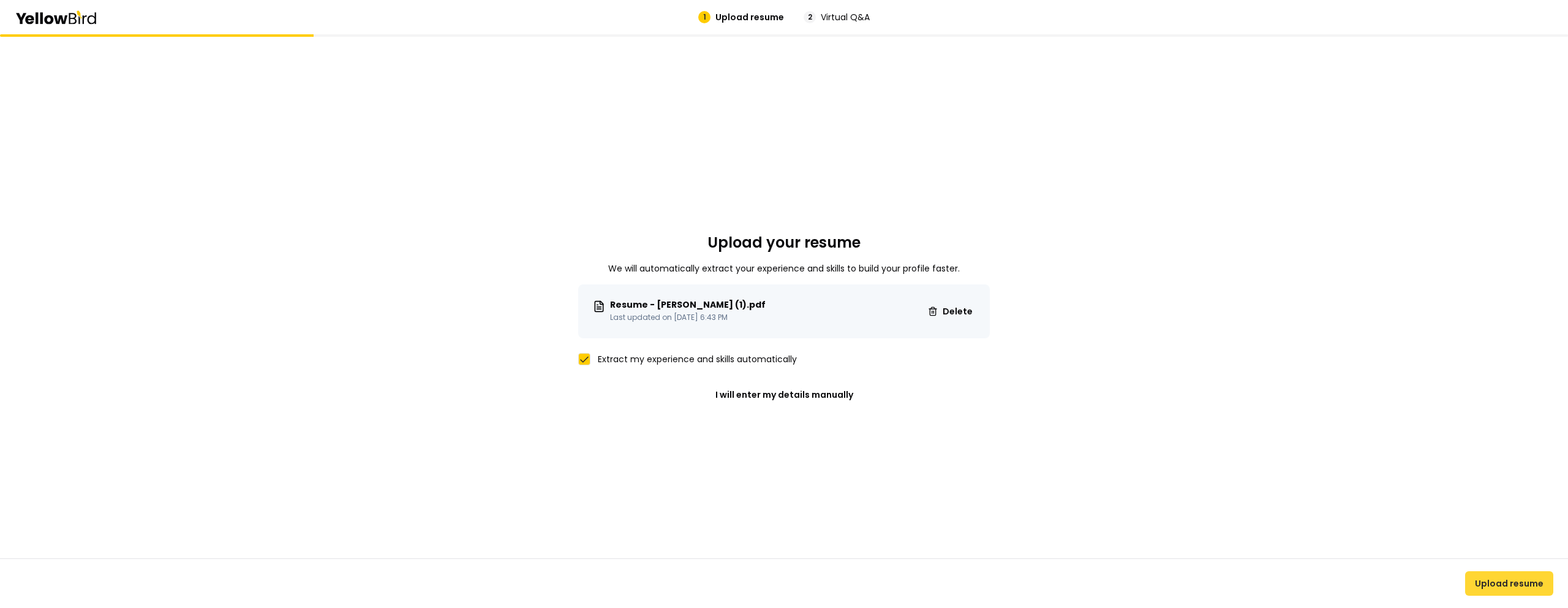
click at [1521, 576] on button "Upload resume" at bounding box center [1509, 583] width 88 height 24
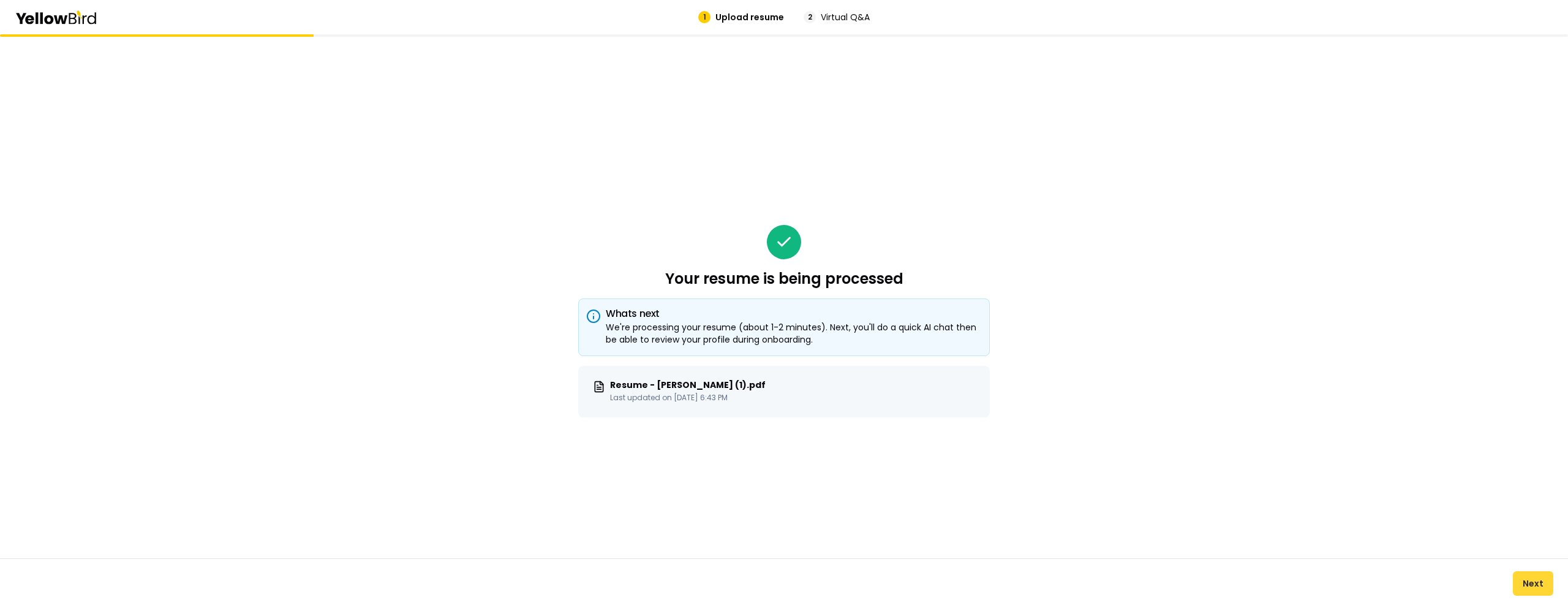
click at [1528, 587] on button "Next" at bounding box center [1533, 583] width 41 height 24
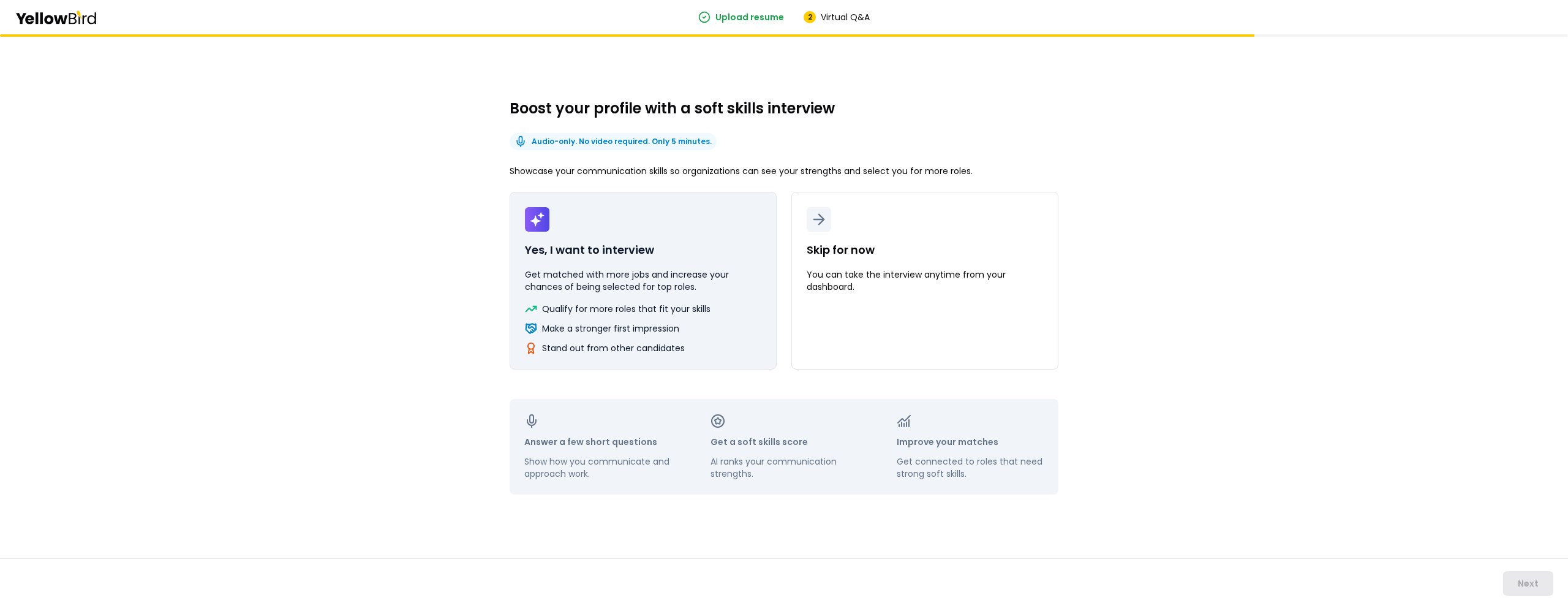
click at [641, 279] on p "Get matched with more jobs and increase your chances of being selected for top …" at bounding box center [643, 280] width 236 height 24
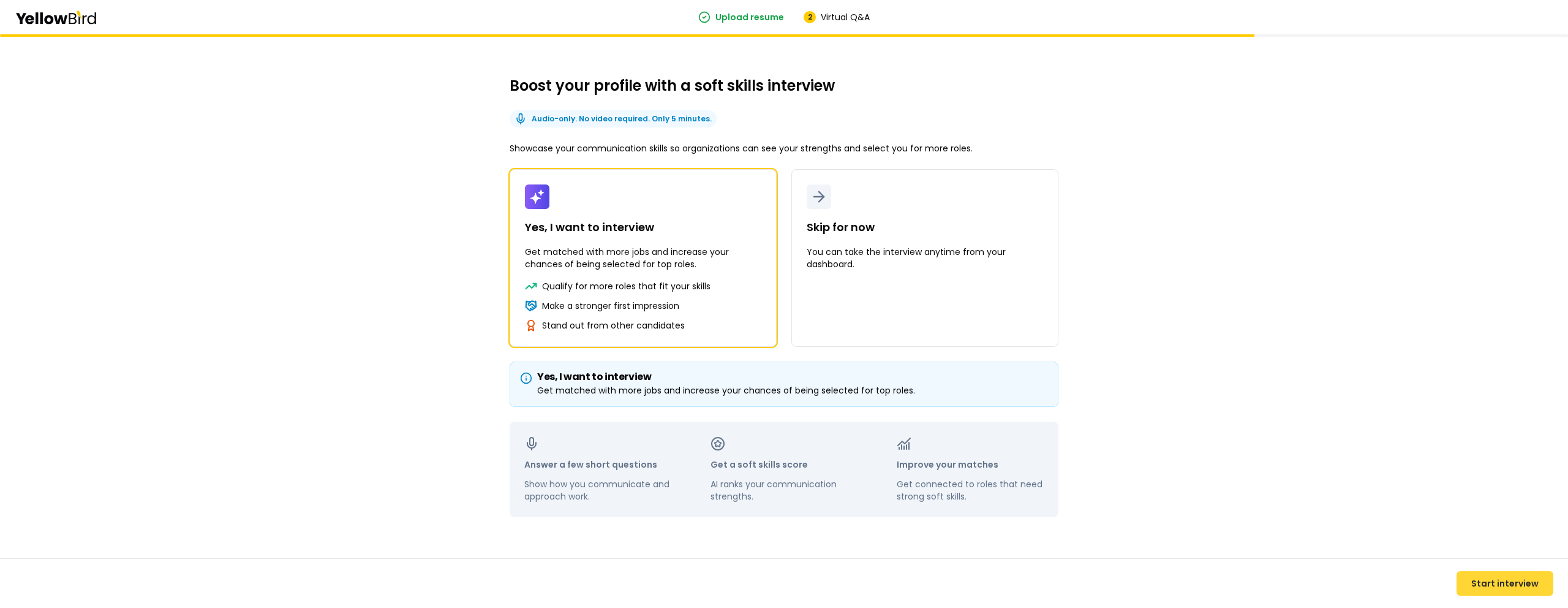
click at [1517, 578] on button "Start interview" at bounding box center [1505, 583] width 97 height 24
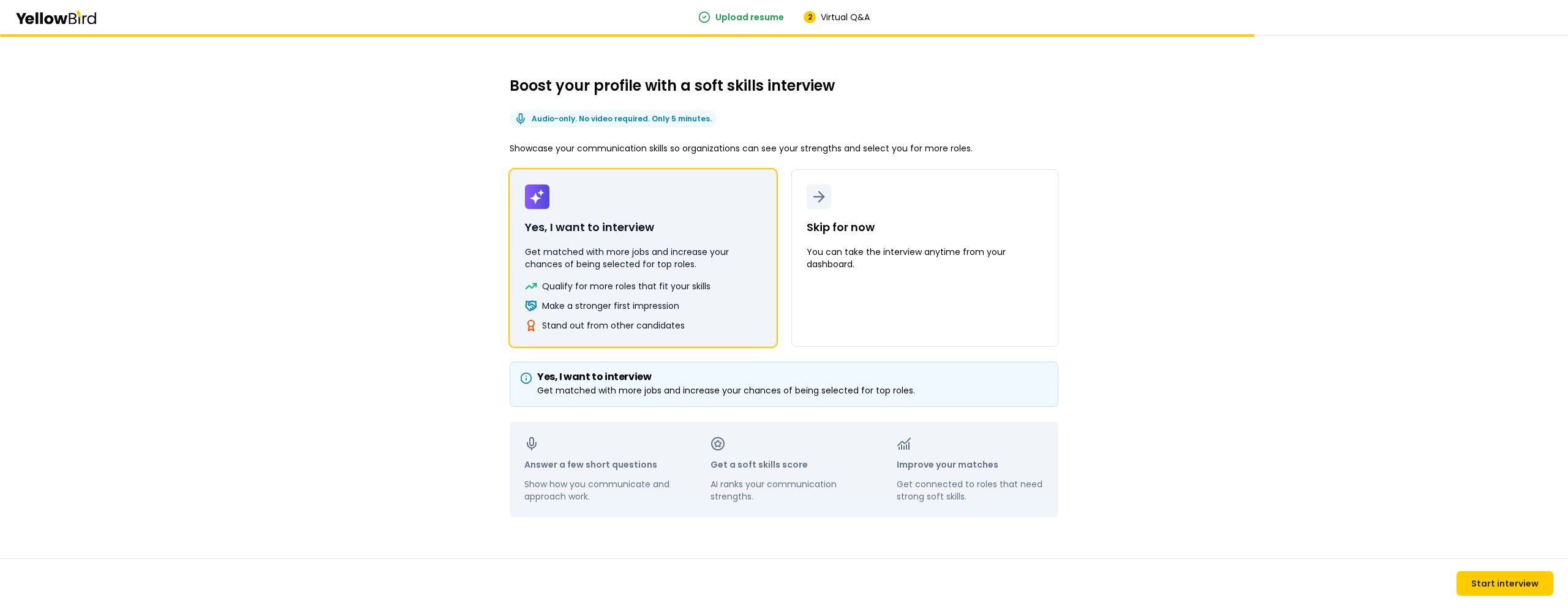
click at [589, 194] on button "Yes, I want to interview Get matched with more jobs and increase your chances o…" at bounding box center [643, 258] width 267 height 178
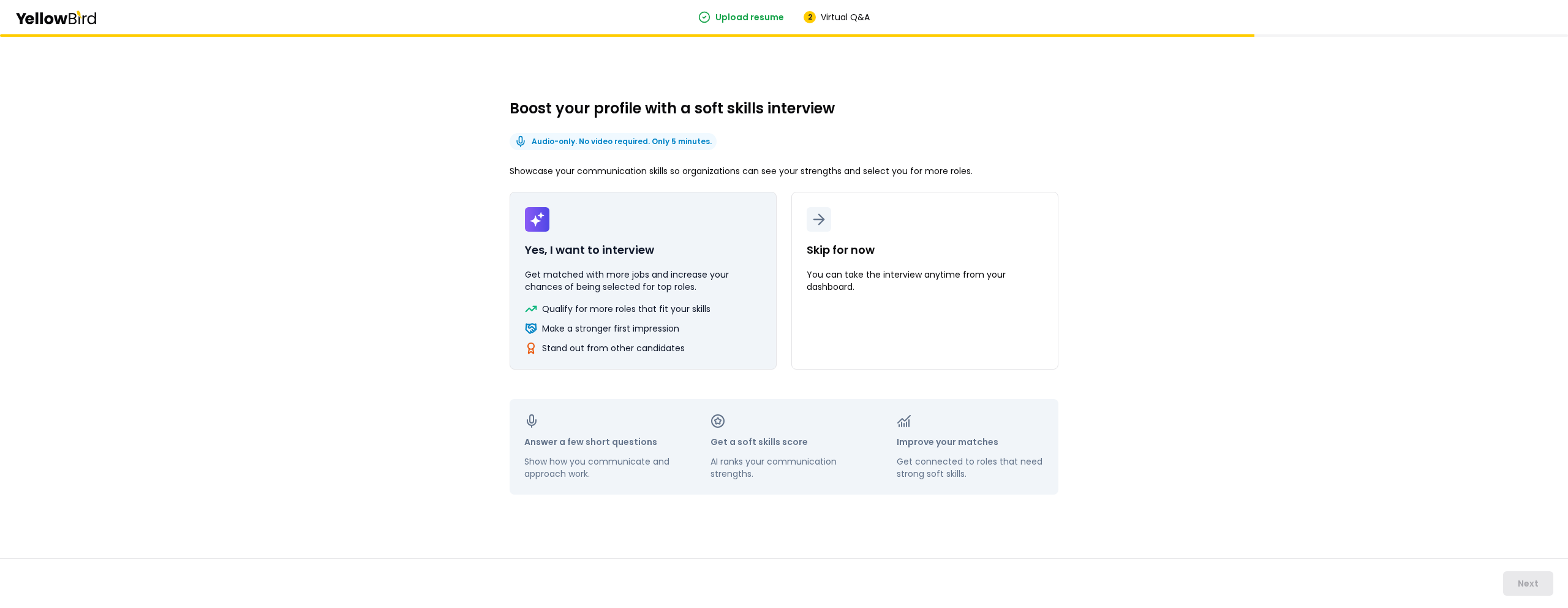
click at [616, 270] on p "Get matched with more jobs and increase your chances of being selected for top …" at bounding box center [643, 280] width 236 height 24
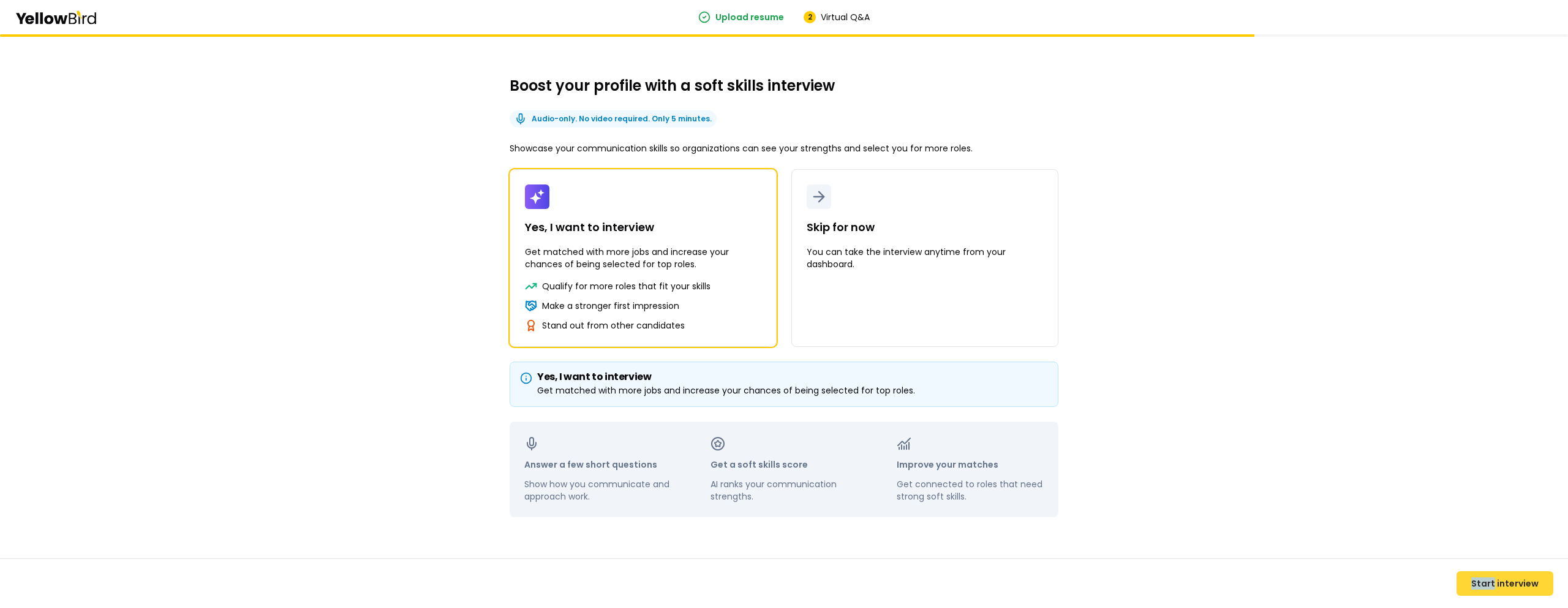
click at [1486, 579] on button "Start interview" at bounding box center [1505, 583] width 97 height 24
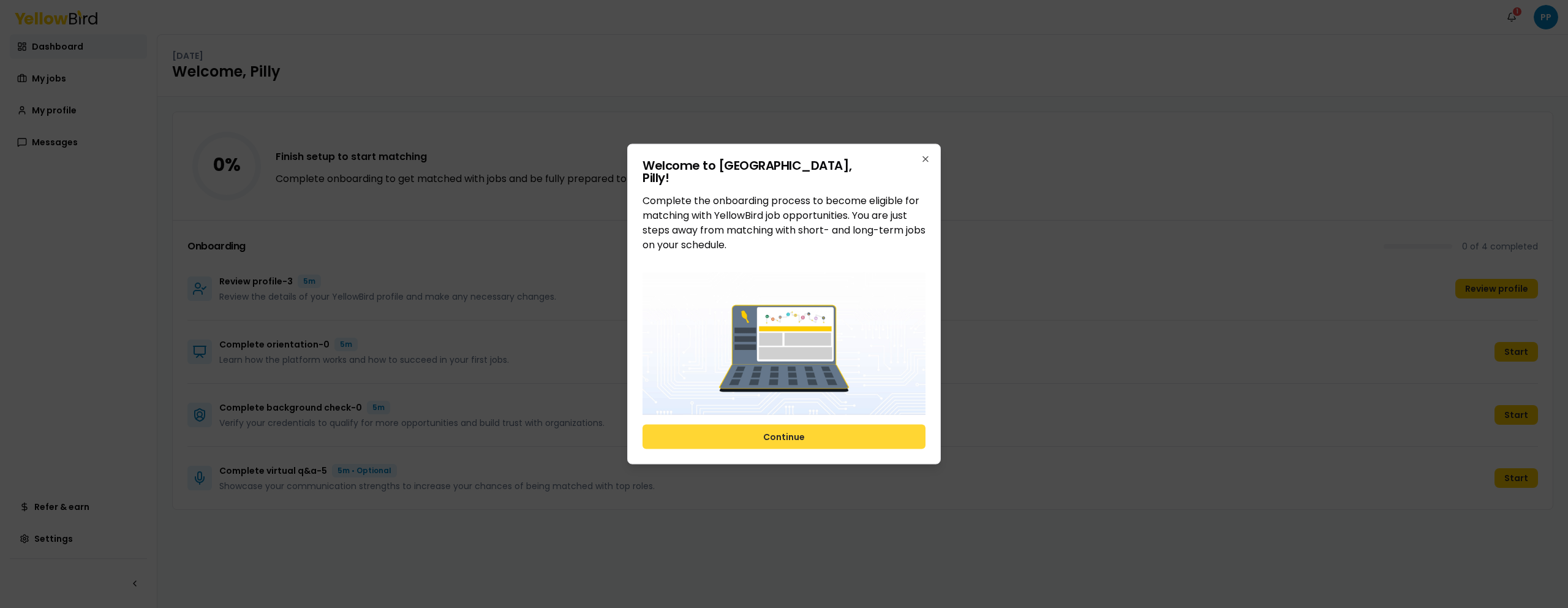
click at [899, 429] on button "Continue" at bounding box center [784, 436] width 283 height 24
